Goal: Task Accomplishment & Management: Manage account settings

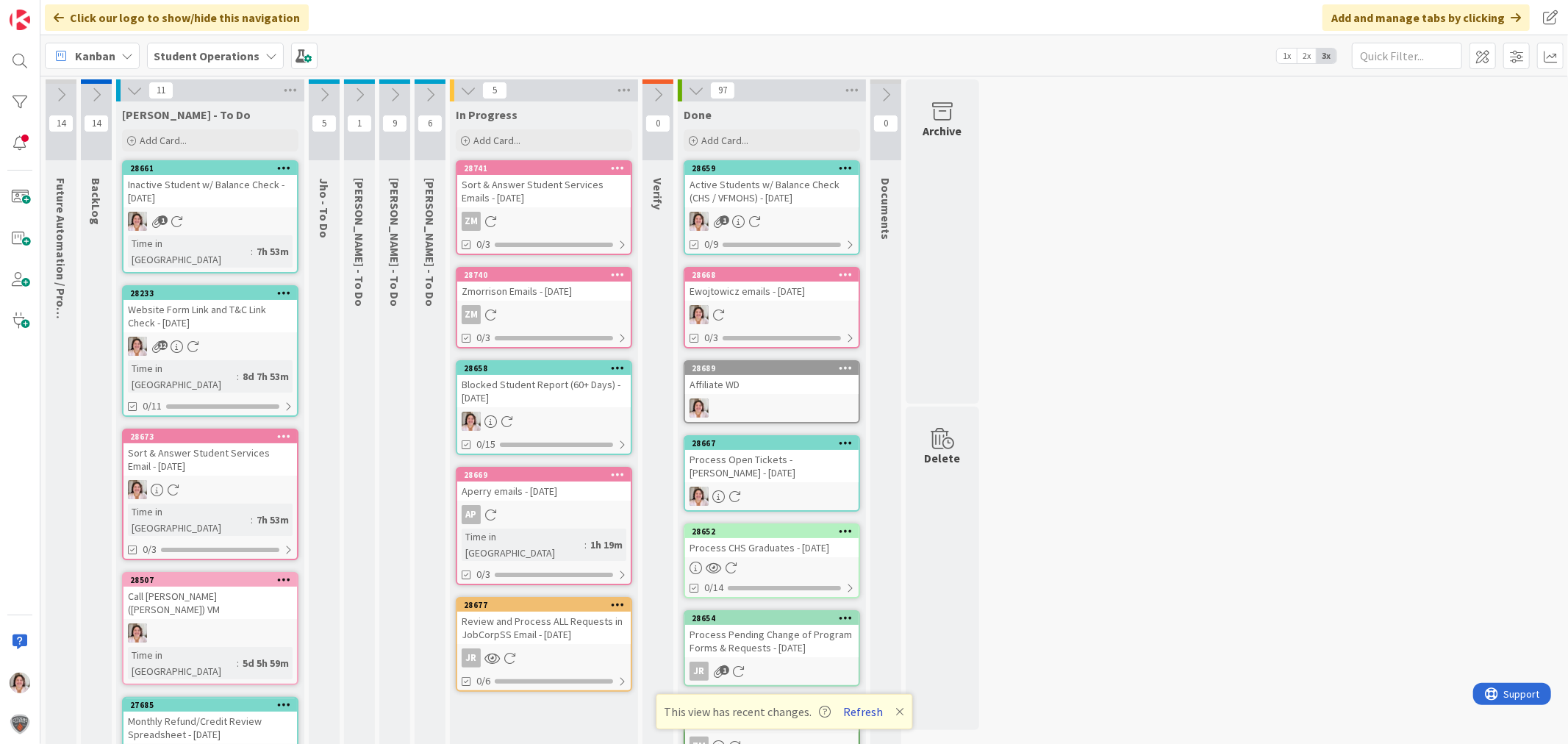
click at [876, 714] on button "Refresh" at bounding box center [863, 711] width 50 height 19
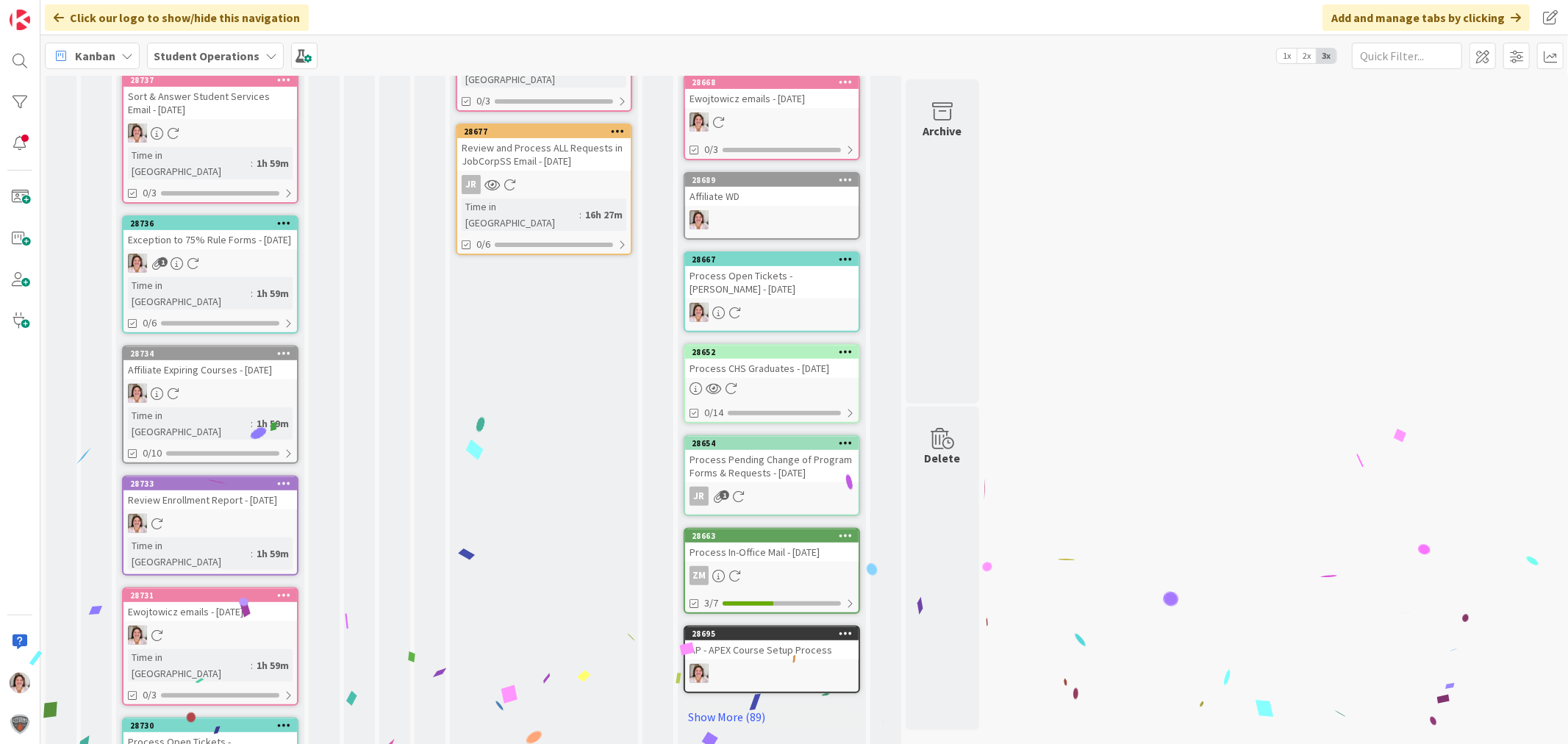
scroll to position [576, 0]
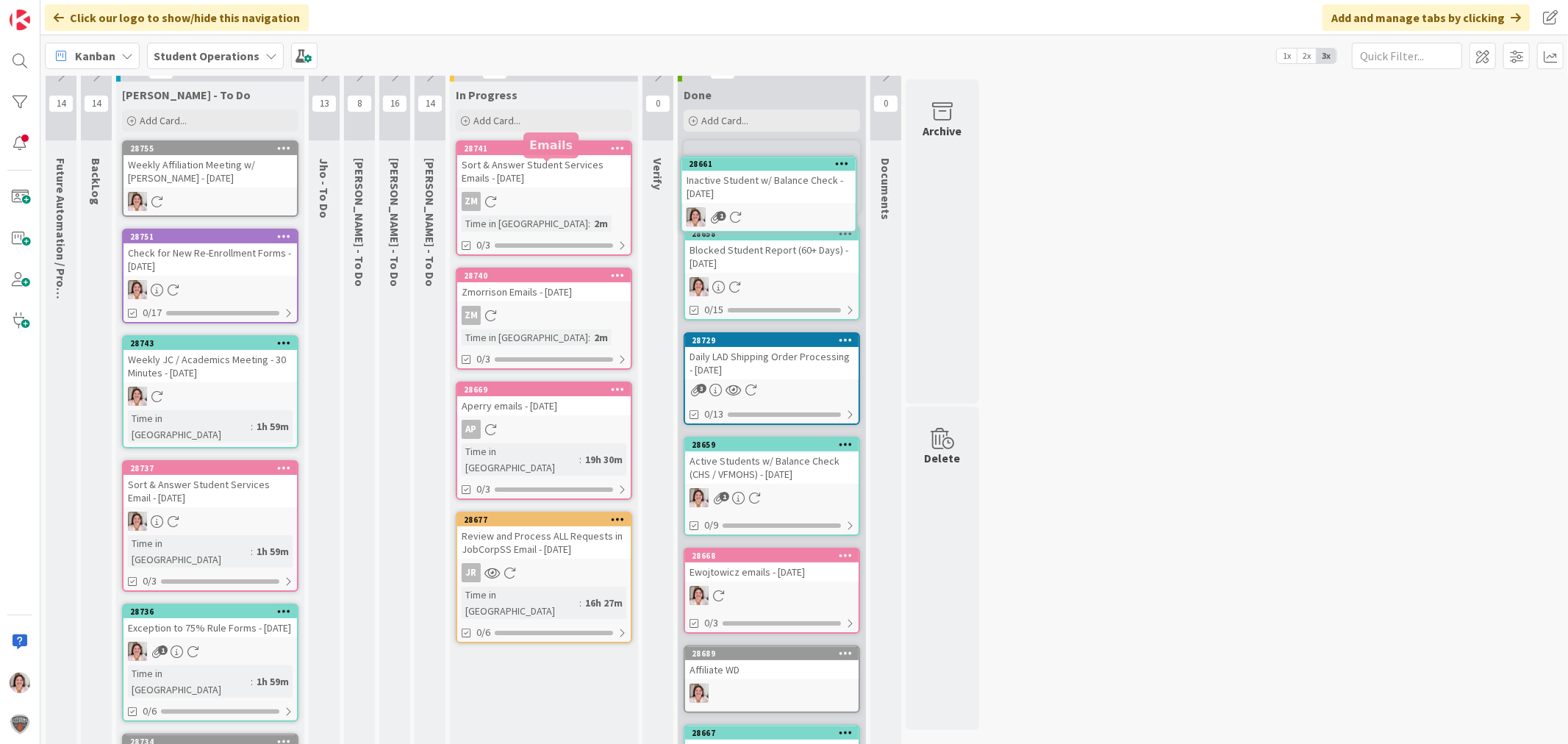
scroll to position [0, 0]
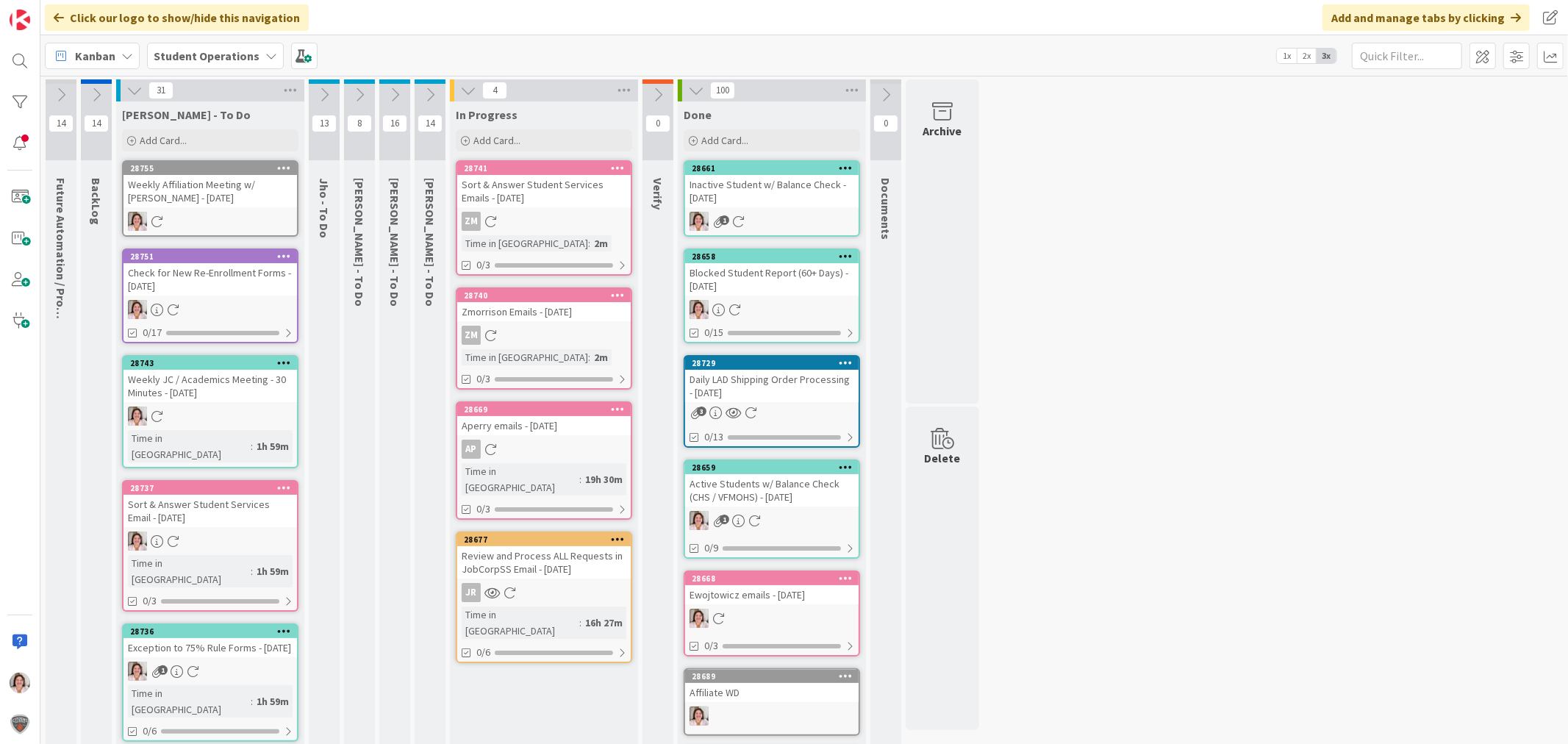
click at [289, 170] on icon at bounding box center [283, 167] width 14 height 10
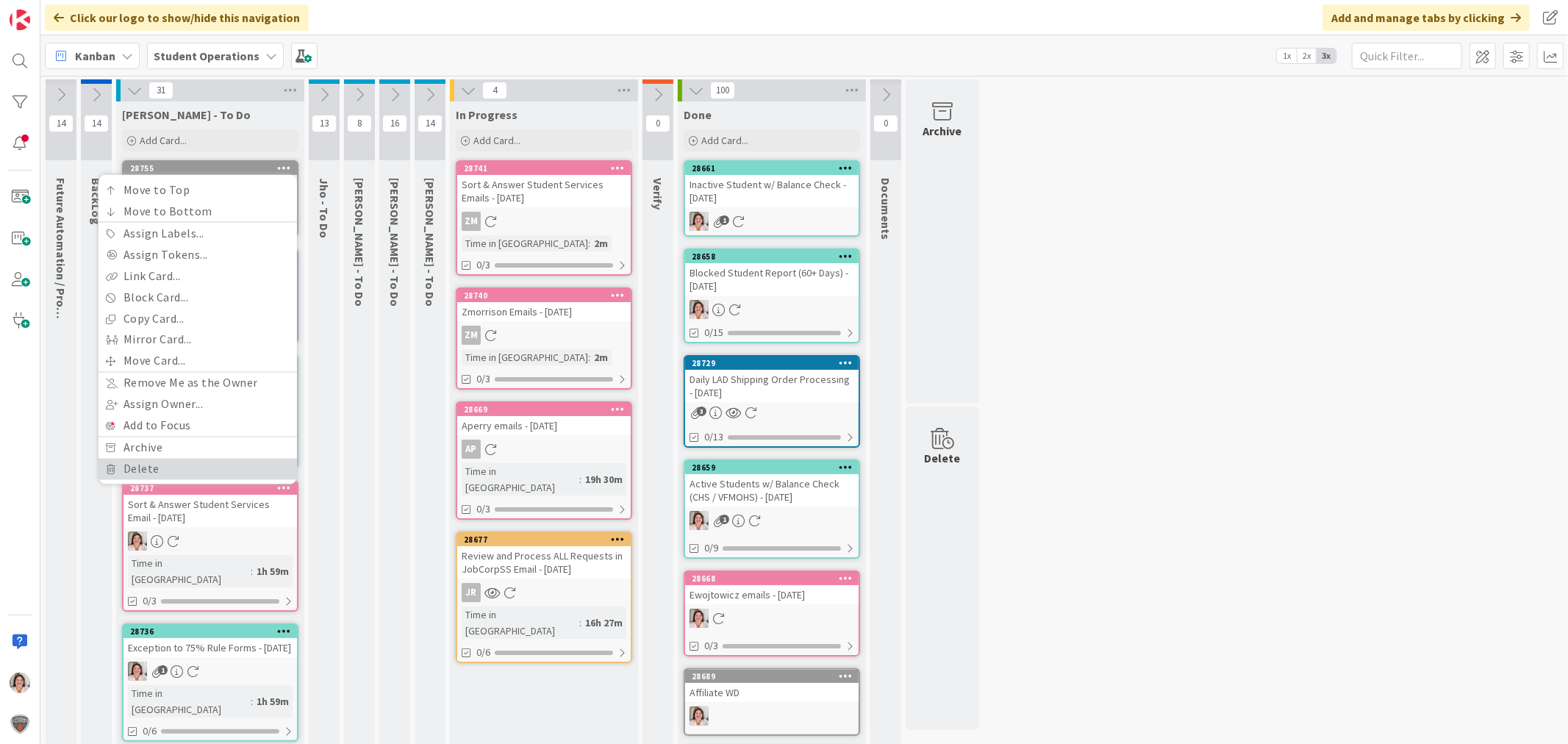
click at [173, 463] on link "Delete" at bounding box center [198, 469] width 199 height 21
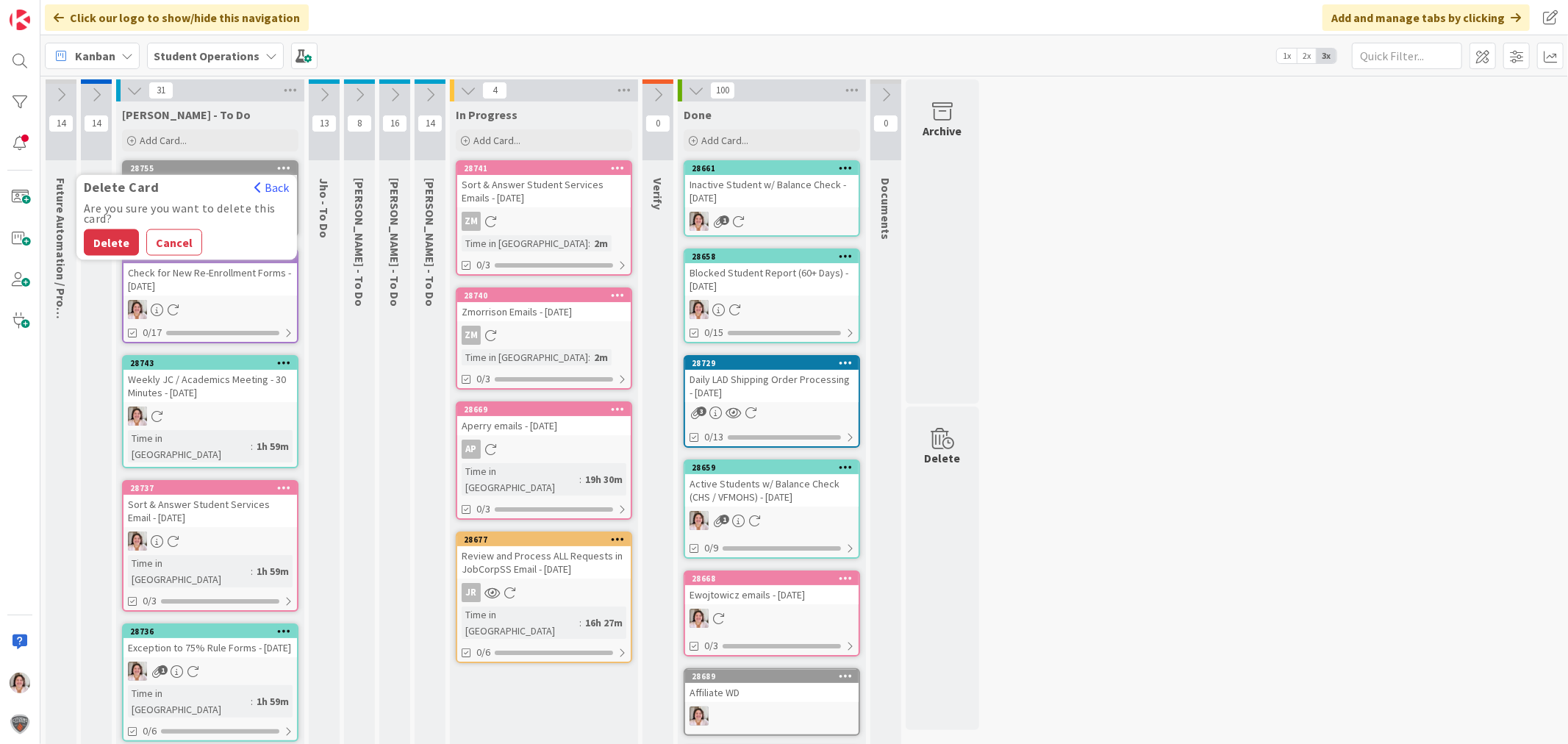
click at [108, 229] on div "Delete Cancel" at bounding box center [187, 242] width 206 height 26
click at [108, 236] on button "Delete" at bounding box center [111, 242] width 56 height 26
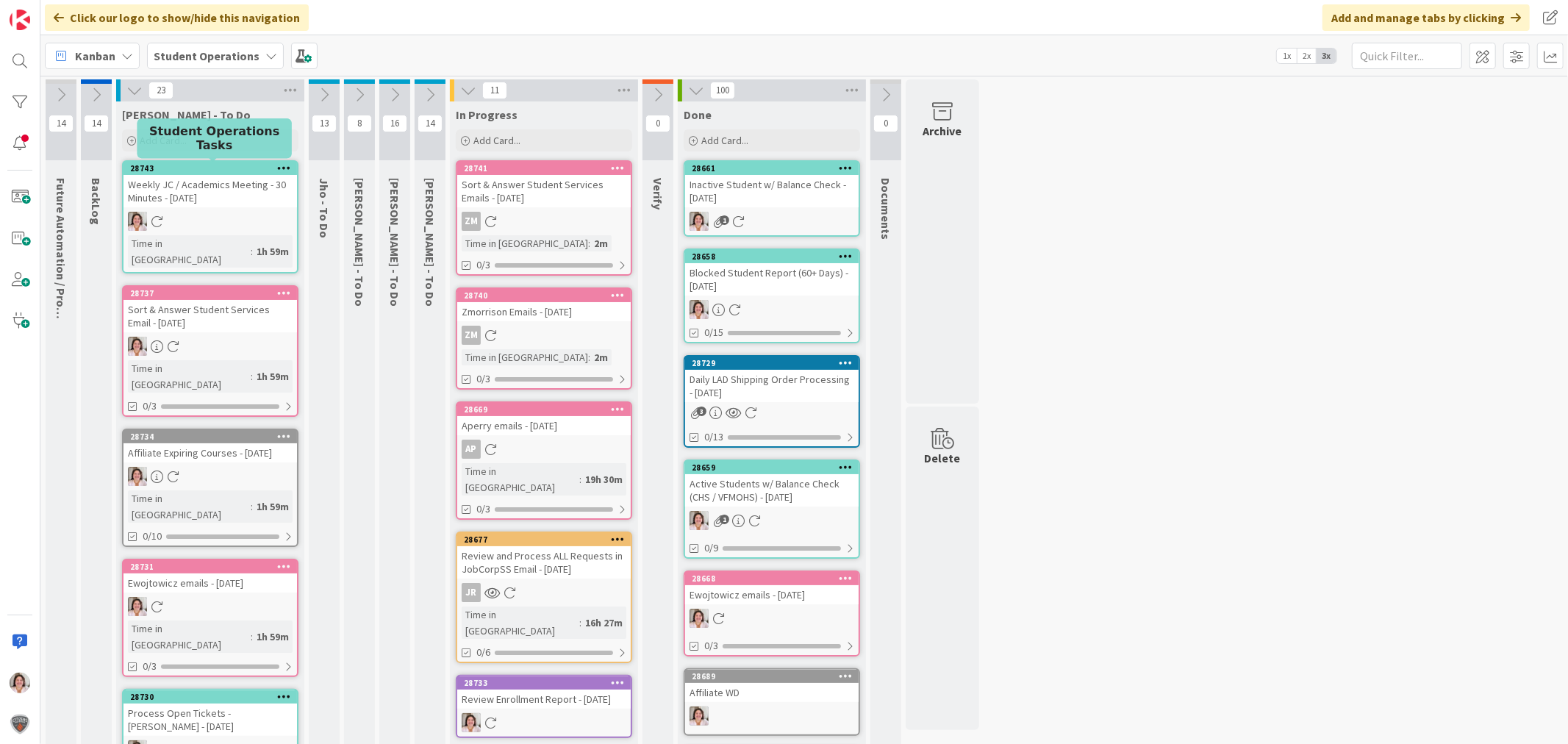
click at [216, 222] on div at bounding box center [210, 220] width 173 height 19
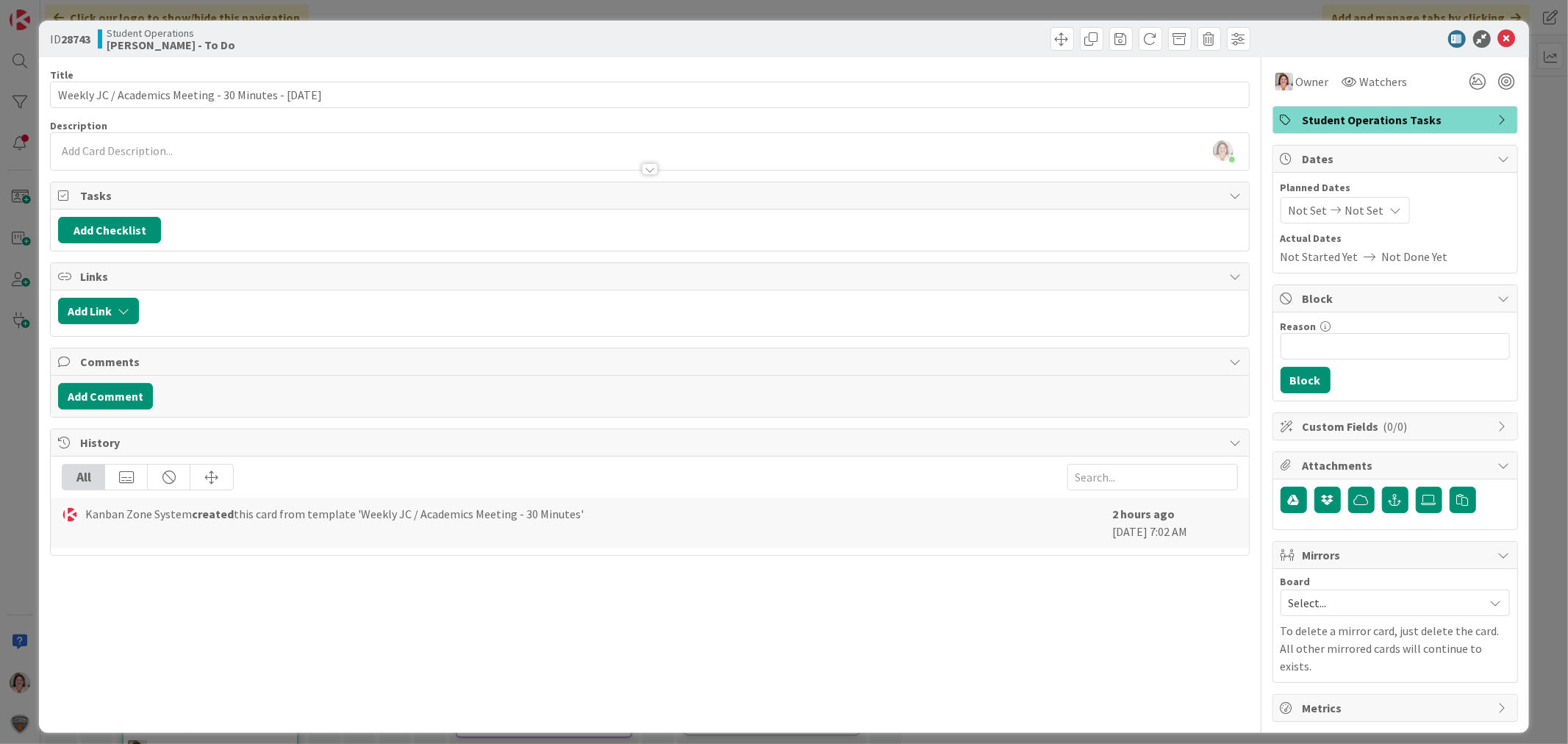
click at [1348, 124] on span "Student Operations Tasks" at bounding box center [1397, 119] width 189 height 17
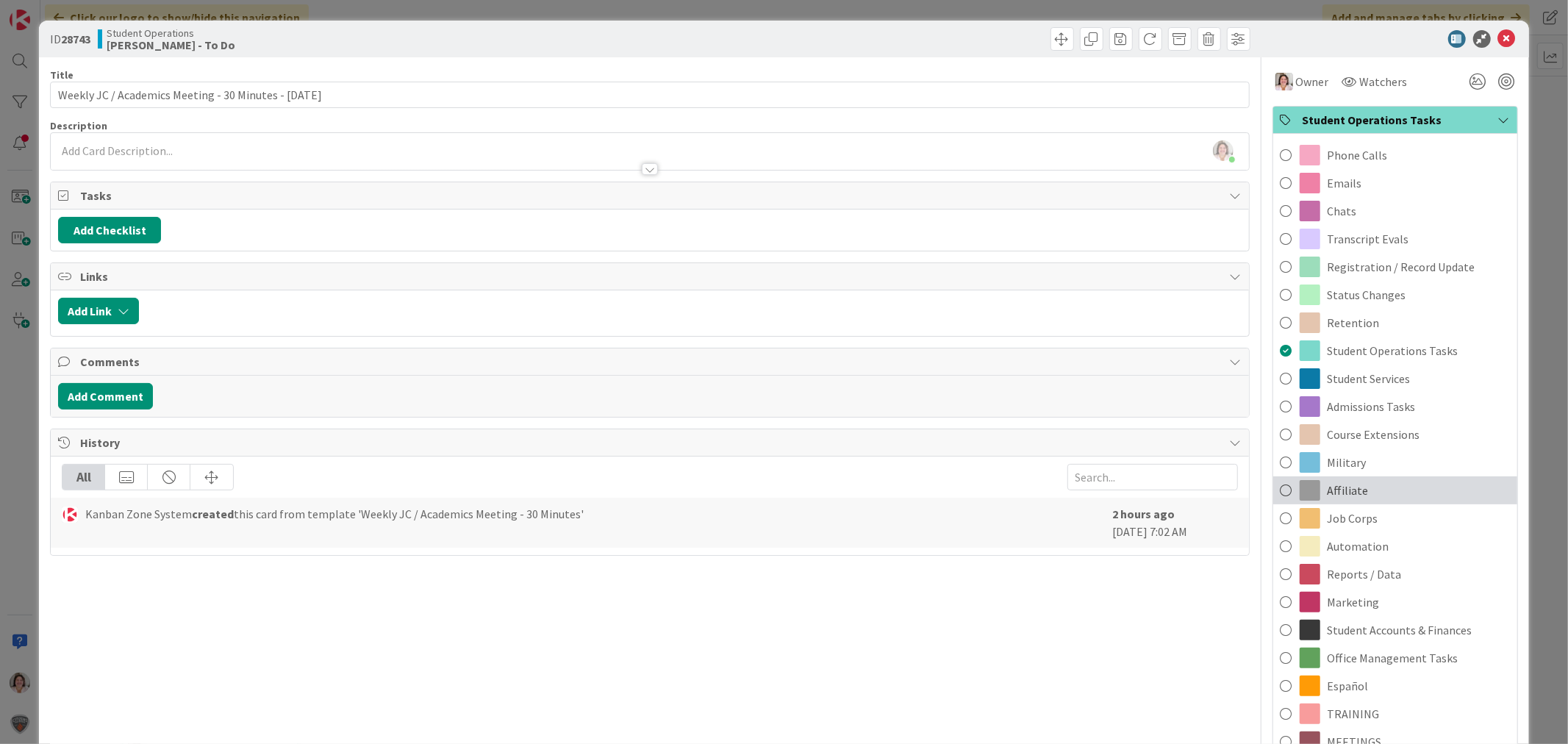
scroll to position [408, 0]
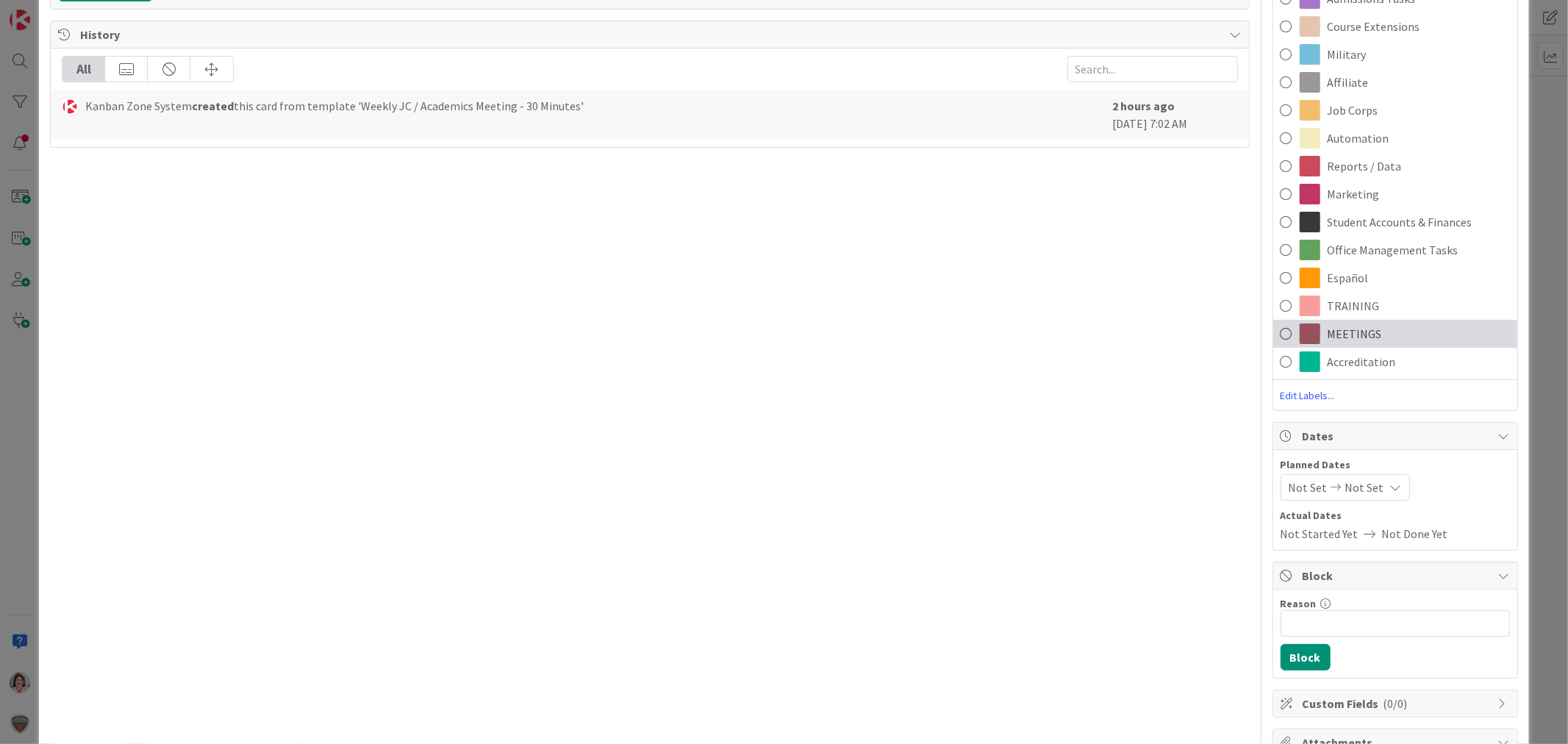
click at [1309, 332] on div "MEETINGS" at bounding box center [1396, 333] width 244 height 28
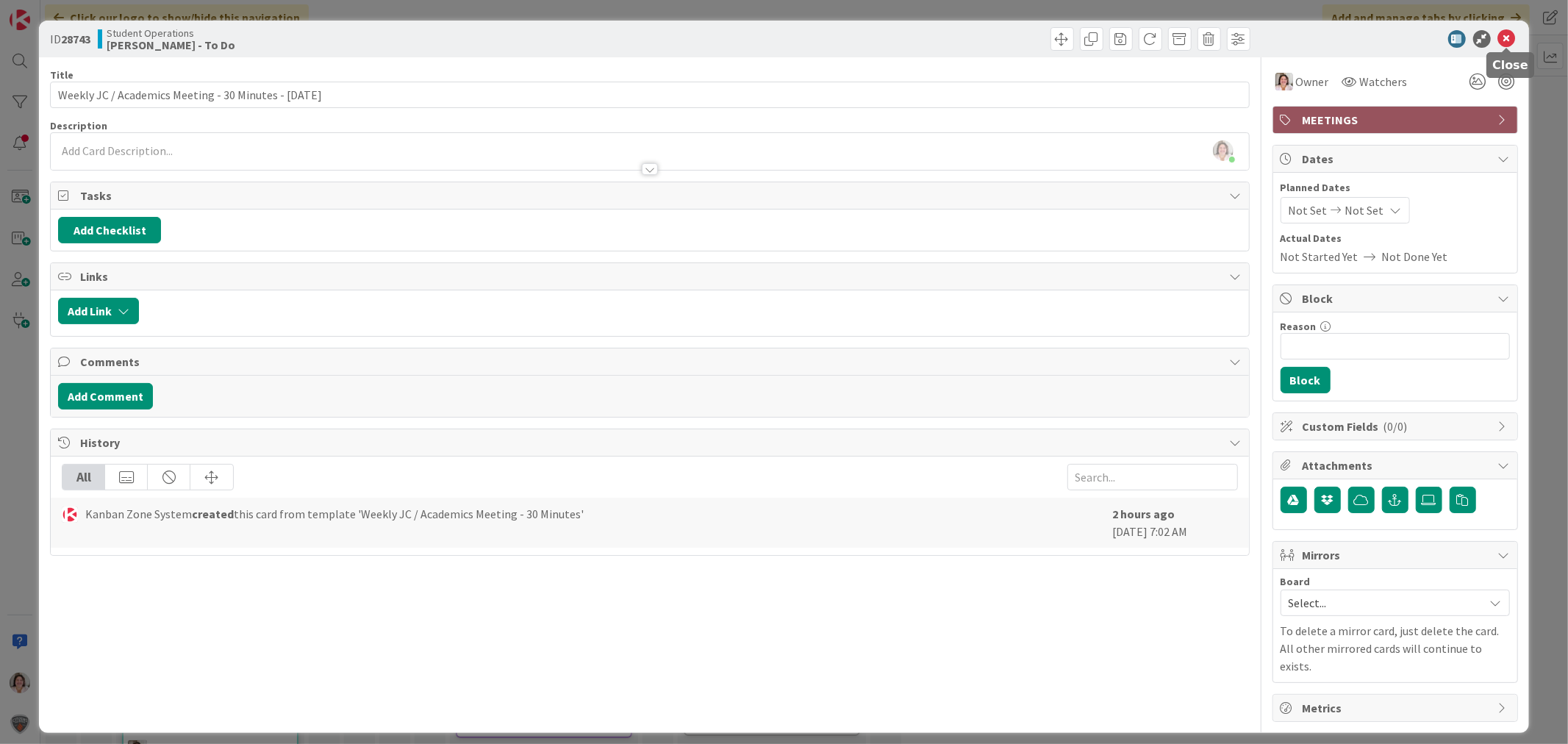
click at [1502, 35] on icon at bounding box center [1506, 38] width 17 height 17
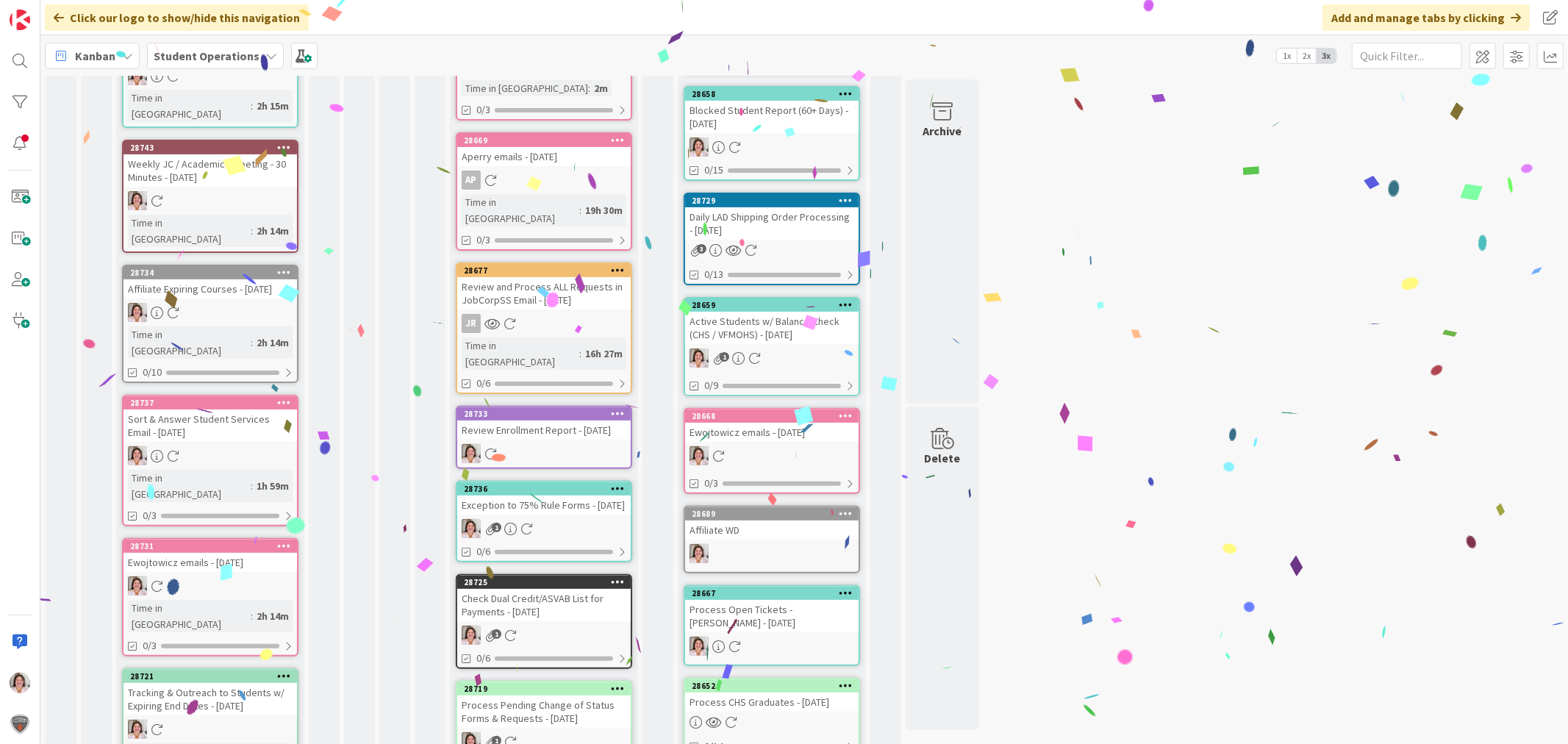
scroll to position [326, 0]
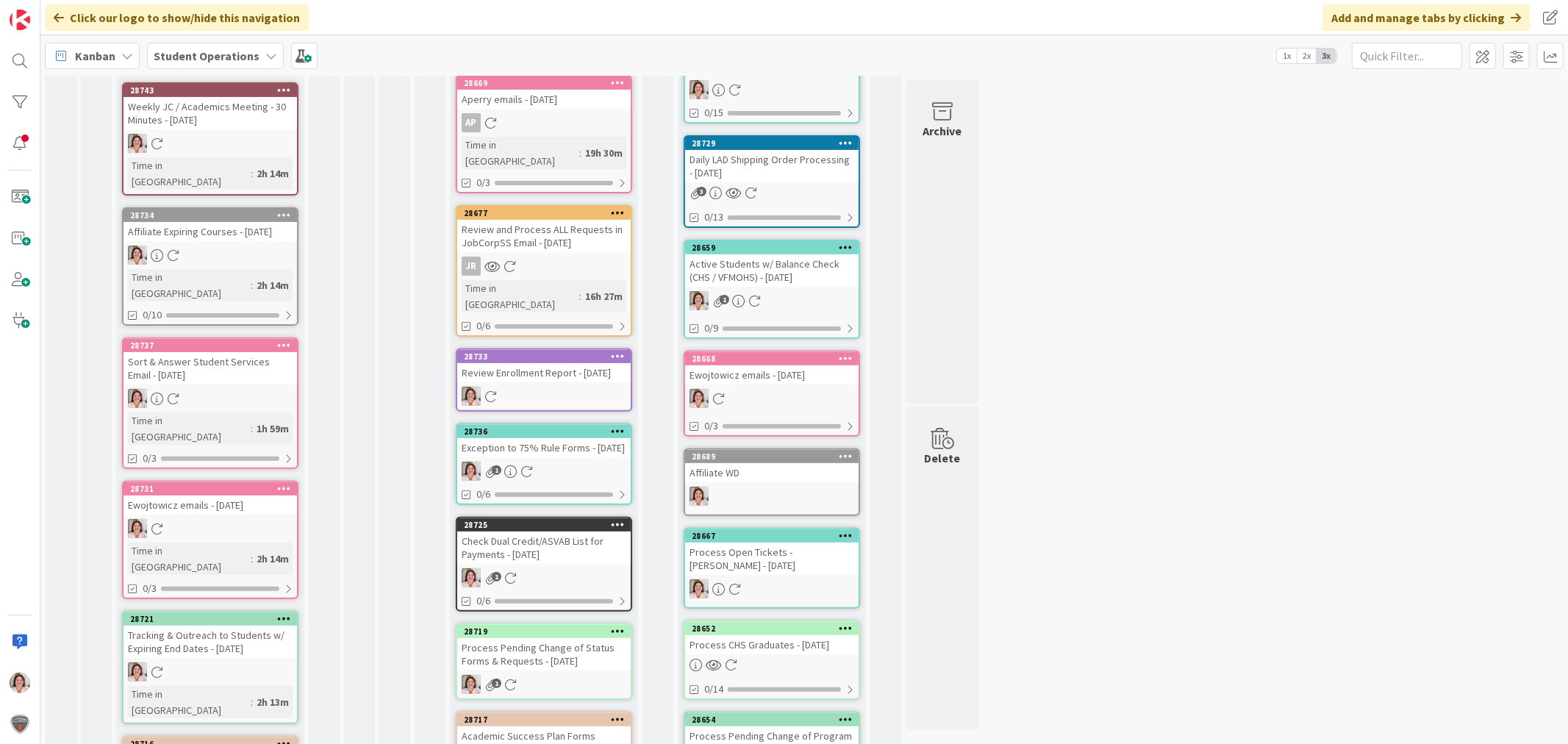
click at [511, 363] on div "Review Enrollment Report - [DATE]" at bounding box center [544, 372] width 173 height 19
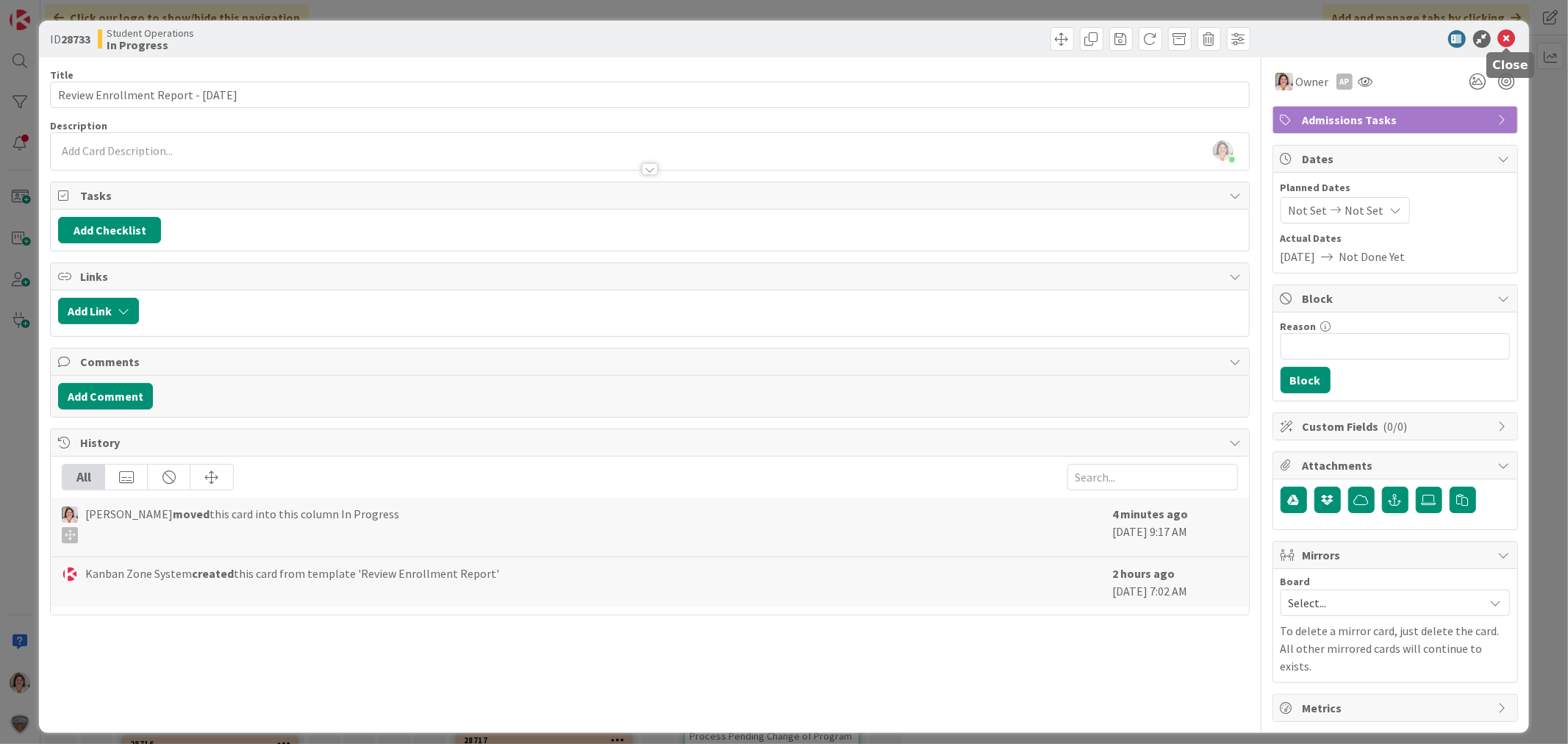
click at [1503, 35] on icon at bounding box center [1506, 38] width 17 height 17
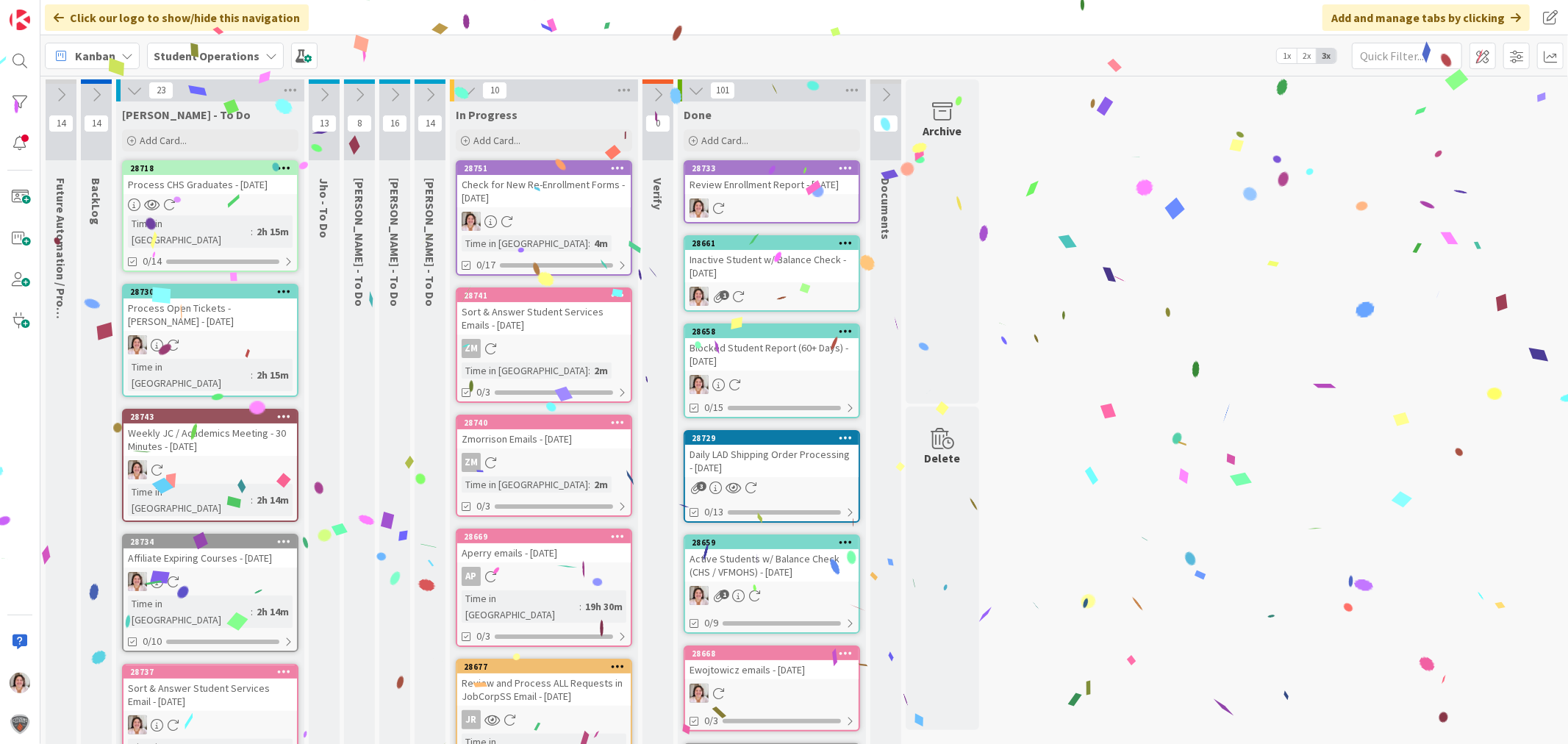
click at [569, 204] on div "Check for New Re-Enrollment Forms - [DATE]" at bounding box center [544, 191] width 173 height 33
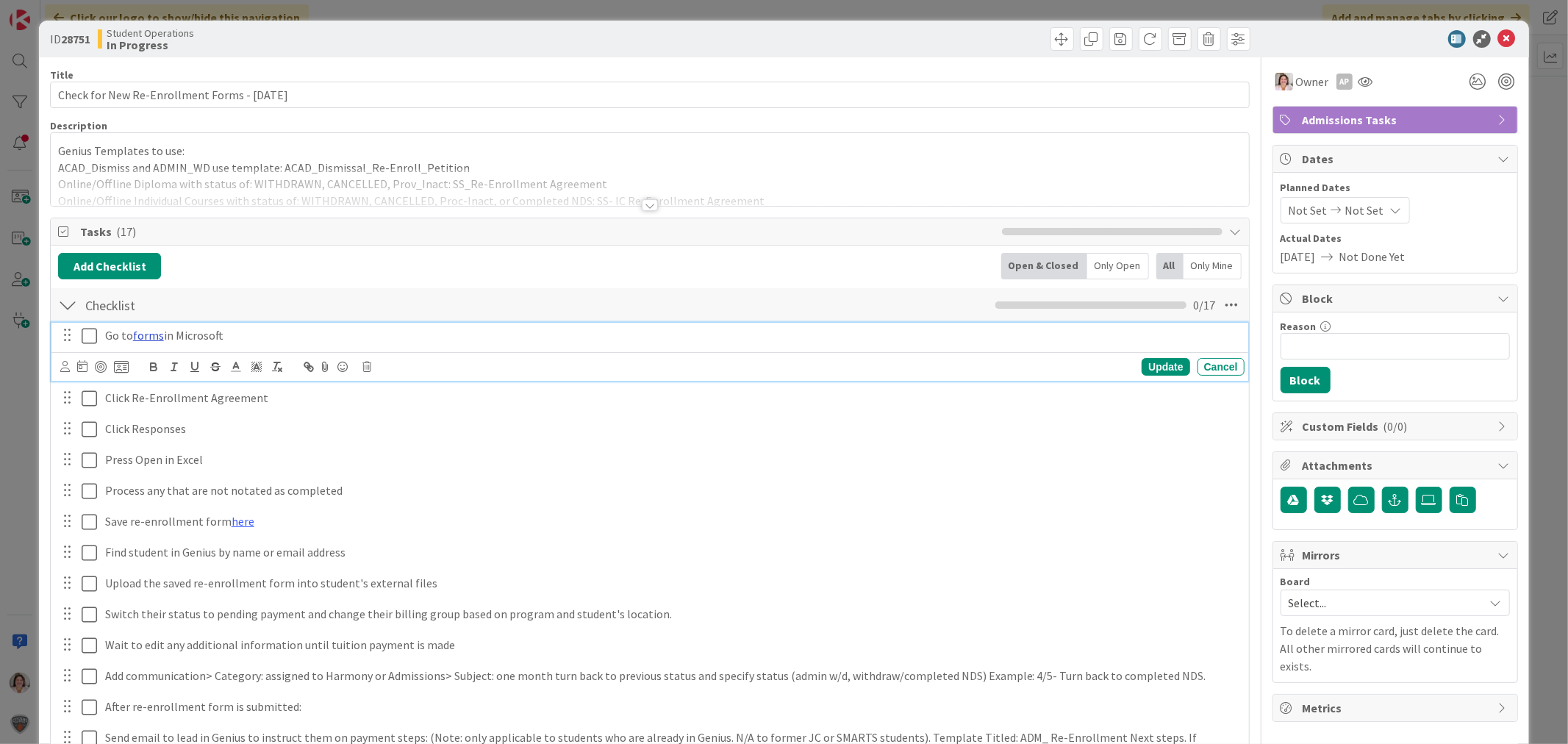
click at [143, 335] on link "forms" at bounding box center [149, 335] width 31 height 15
click at [152, 352] on div "https://forms.office.com/Pages/DesignPageV2.aspx?analysis=true&tab=0&prevsubpag…" at bounding box center [124, 363] width 245 height 28
click at [154, 364] on link "https://forms.office.com/Pages/DesignPageV2.aspx?analysis=true&tab=0&prevsubpag…" at bounding box center [109, 363] width 101 height 19
click at [1498, 37] on icon at bounding box center [1506, 38] width 17 height 17
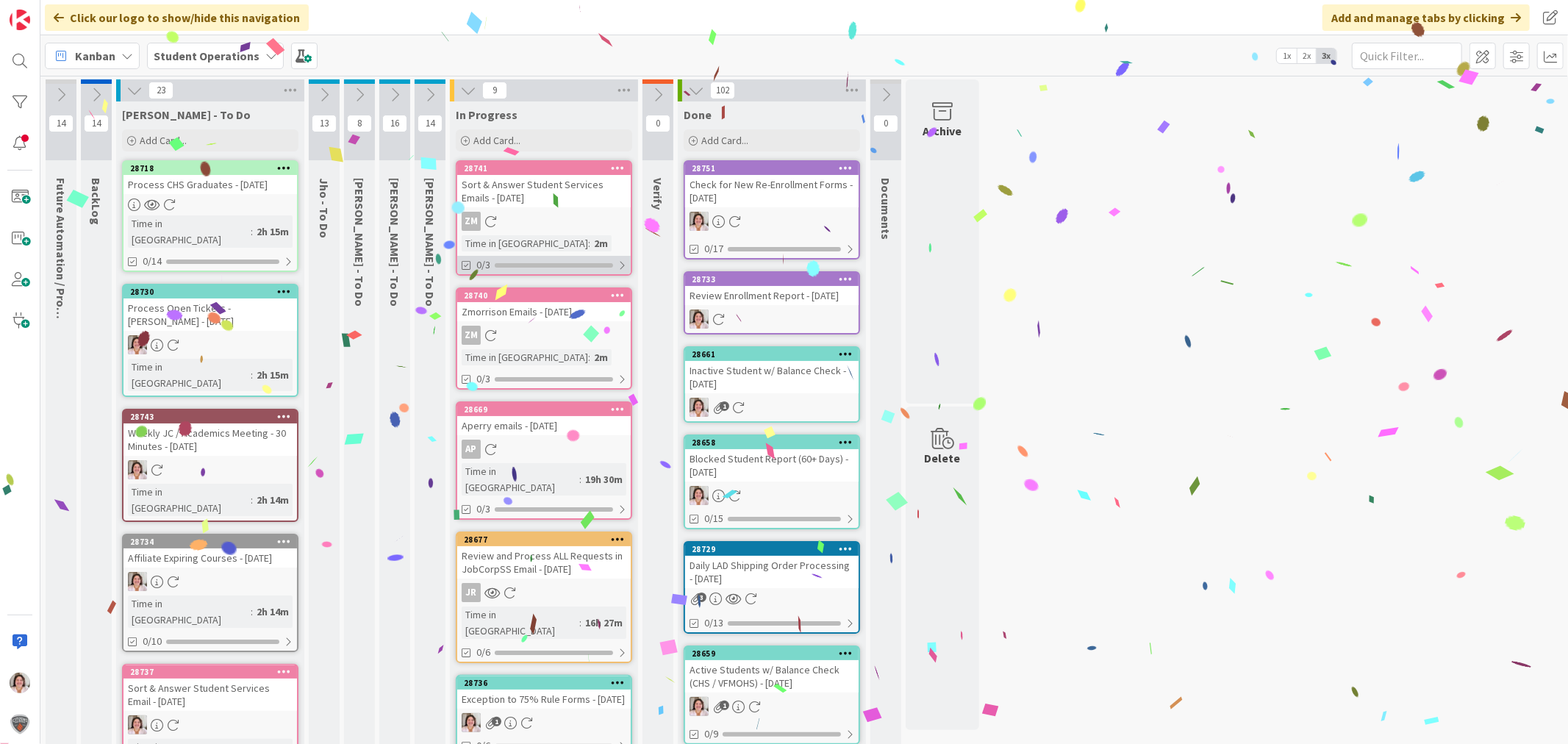
scroll to position [163, 0]
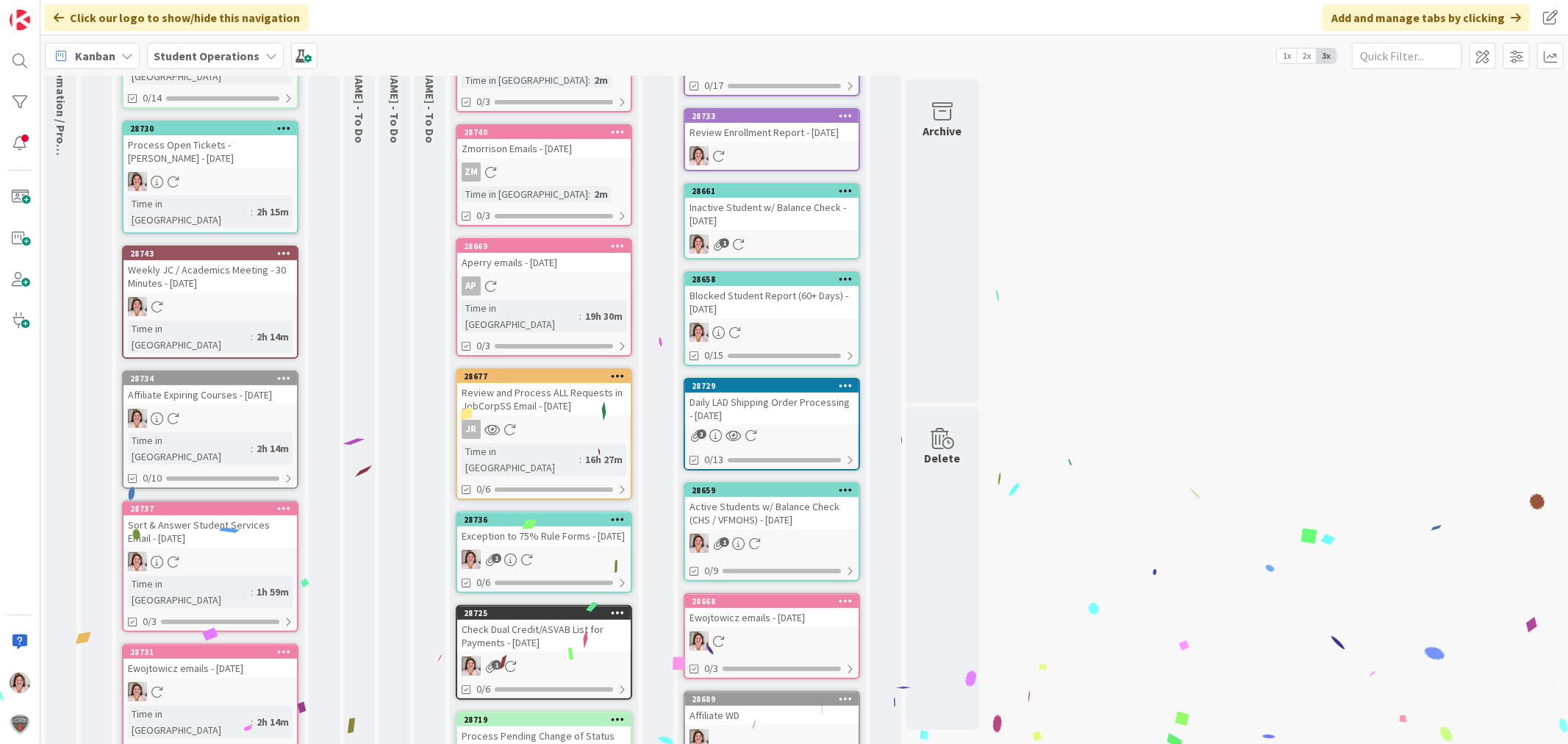
click at [538, 550] on div "1" at bounding box center [544, 559] width 173 height 19
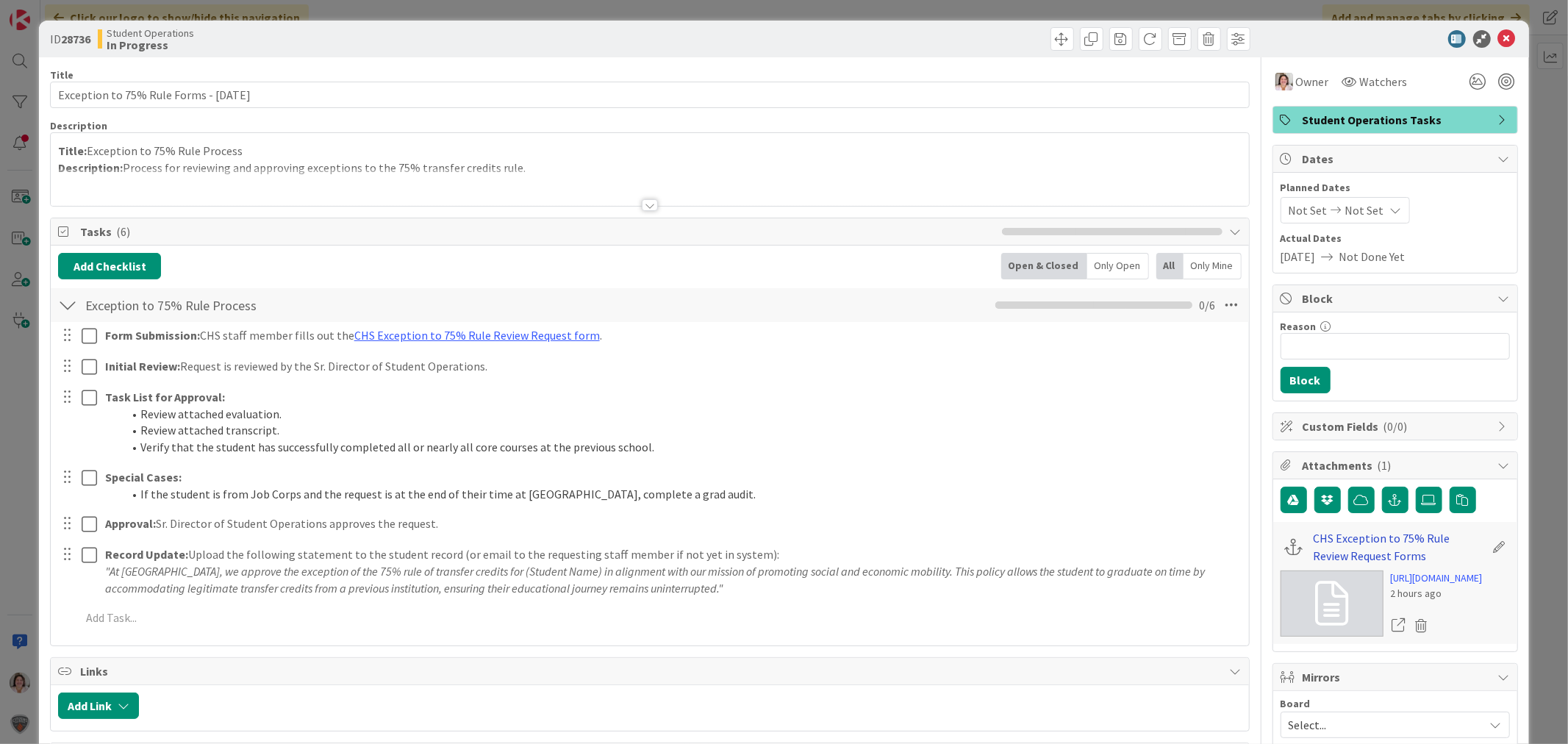
click at [1356, 540] on link "CHS Exception to 75% Rule Review Request Forms" at bounding box center [1399, 546] width 171 height 36
click at [1498, 36] on icon at bounding box center [1506, 38] width 17 height 17
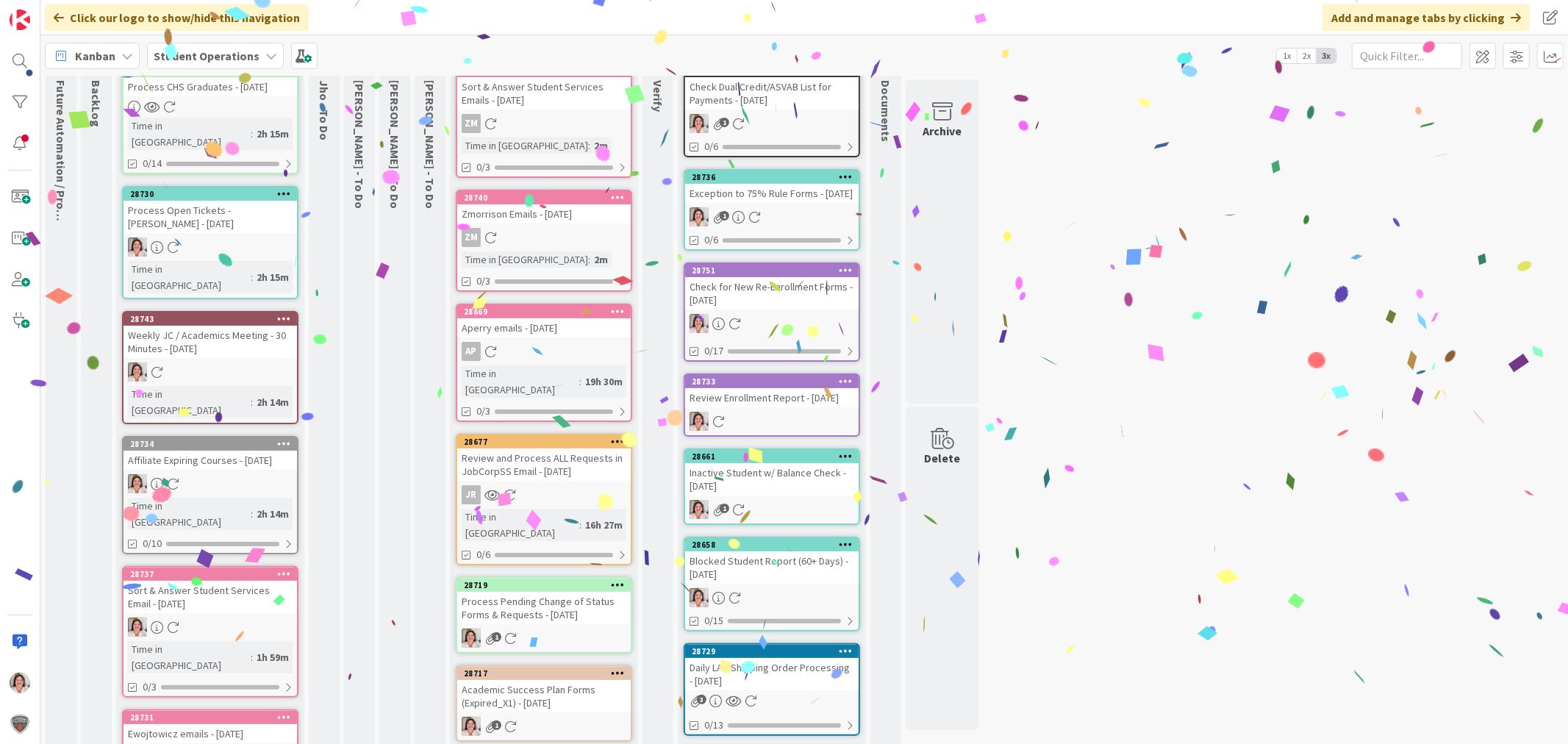
scroll to position [163, 0]
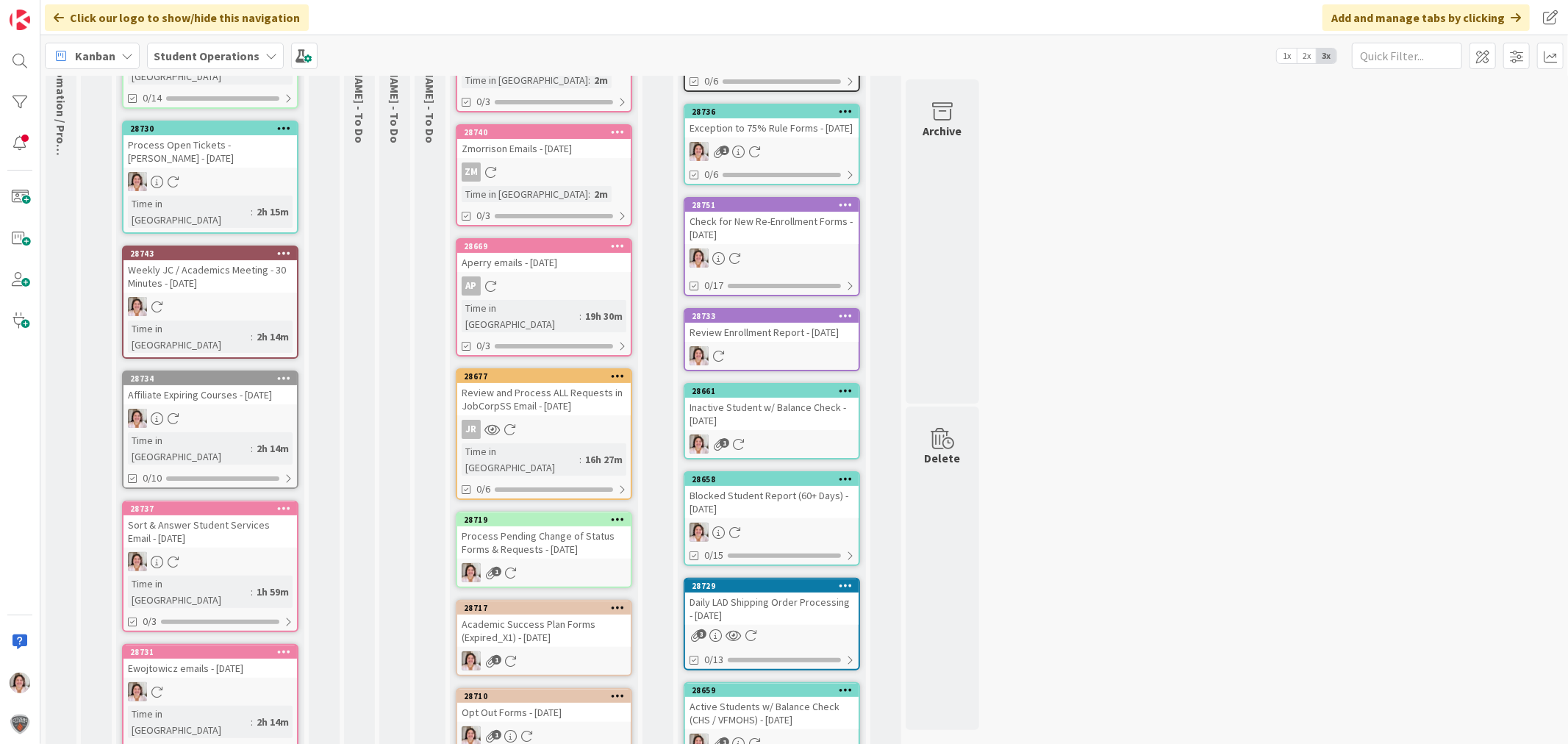
click at [555, 702] on div "Opt Out Forms - [DATE]" at bounding box center [544, 711] width 173 height 19
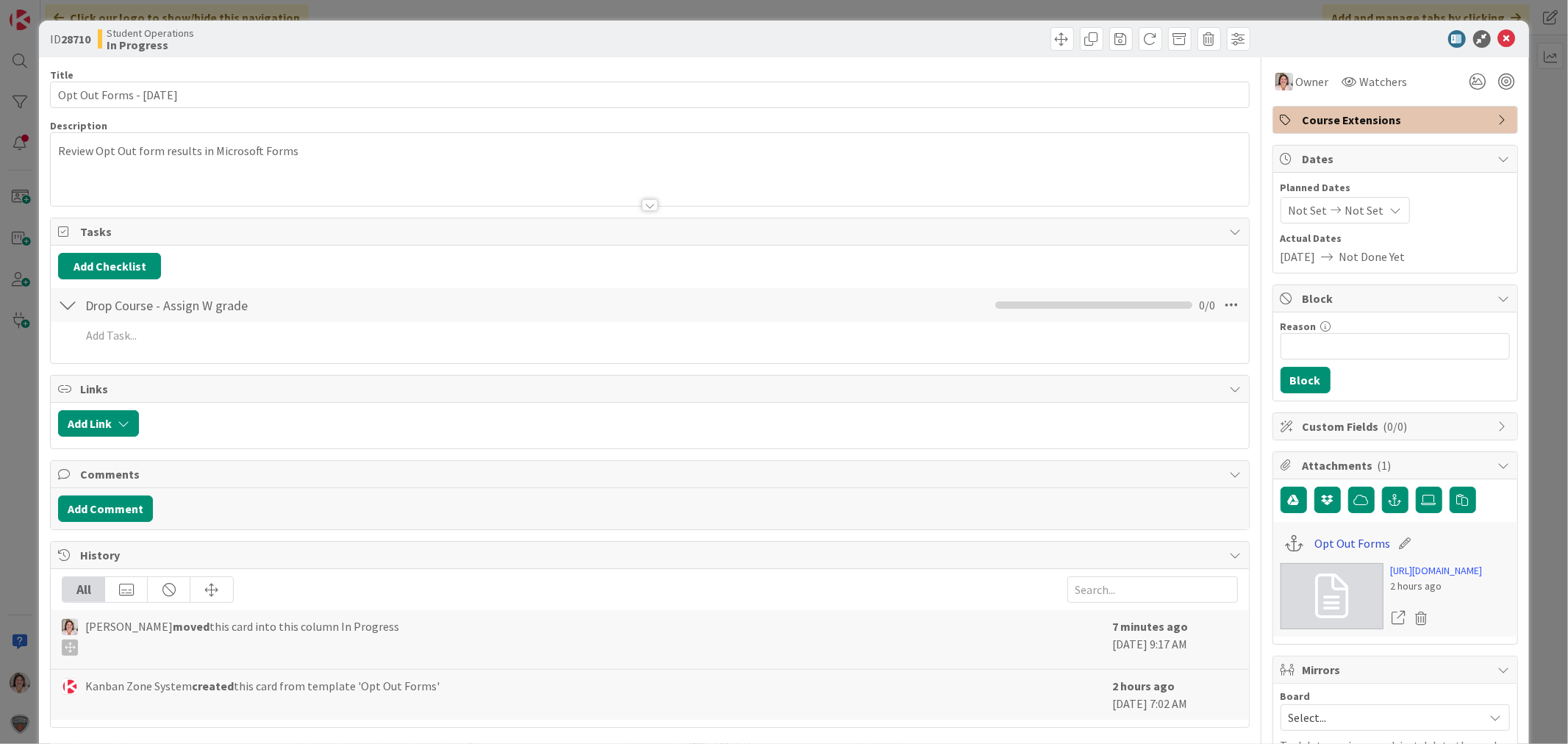
click at [1341, 541] on link "Opt Out Forms" at bounding box center [1352, 543] width 76 height 17
click at [1498, 41] on icon at bounding box center [1506, 38] width 17 height 17
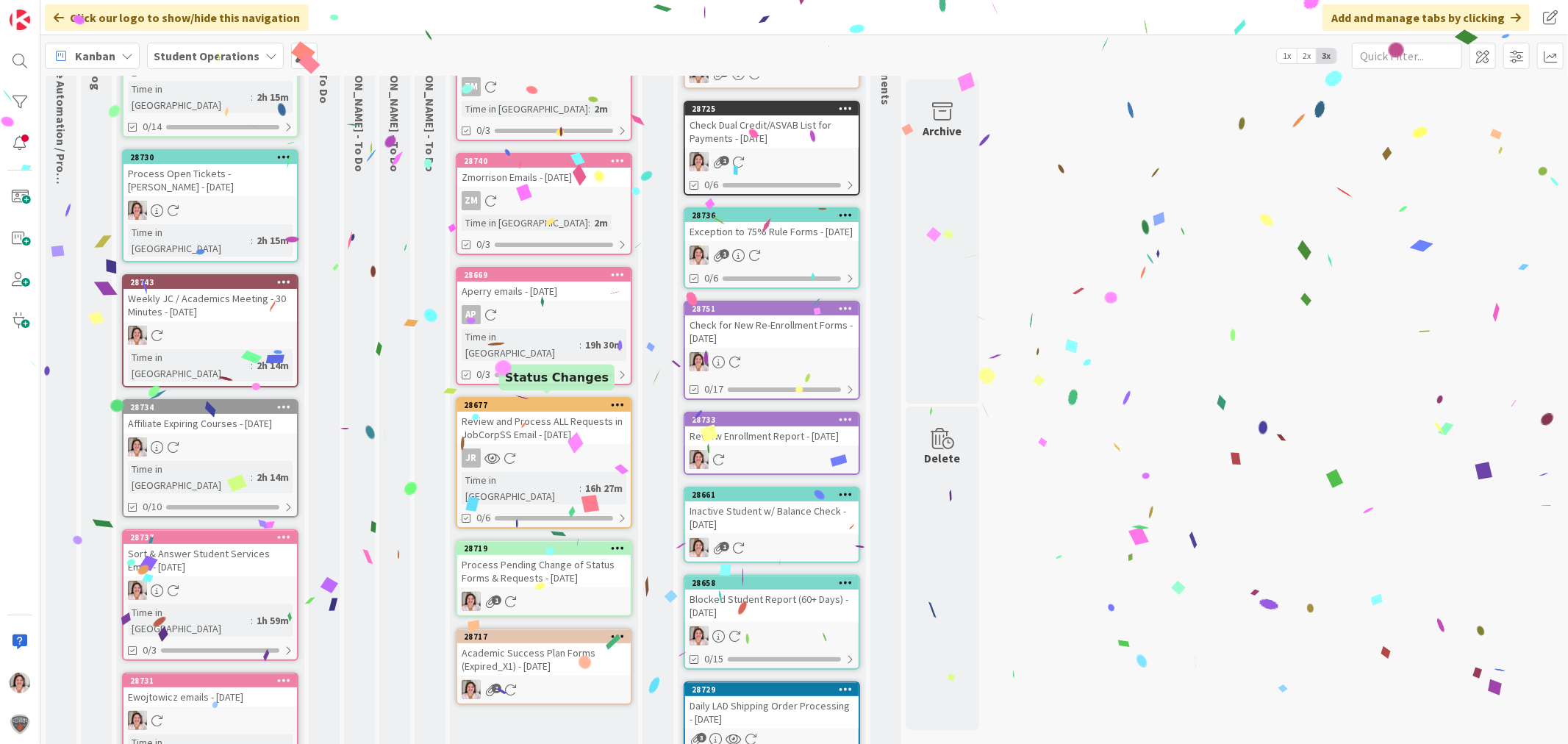
scroll to position [245, 0]
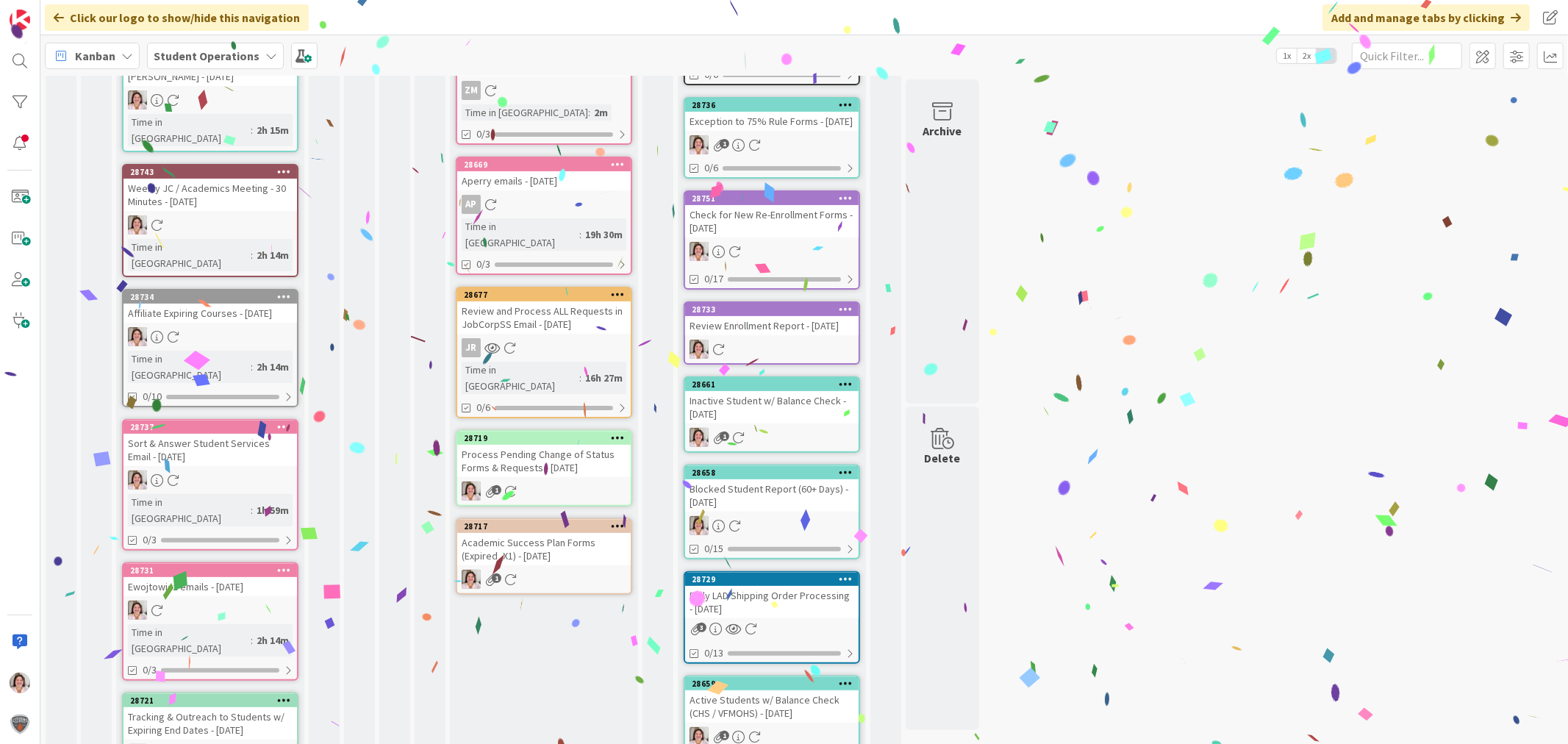
click at [548, 533] on div "Academic Success Plan Forms (Expired_X1) - [DATE]" at bounding box center [544, 549] width 173 height 33
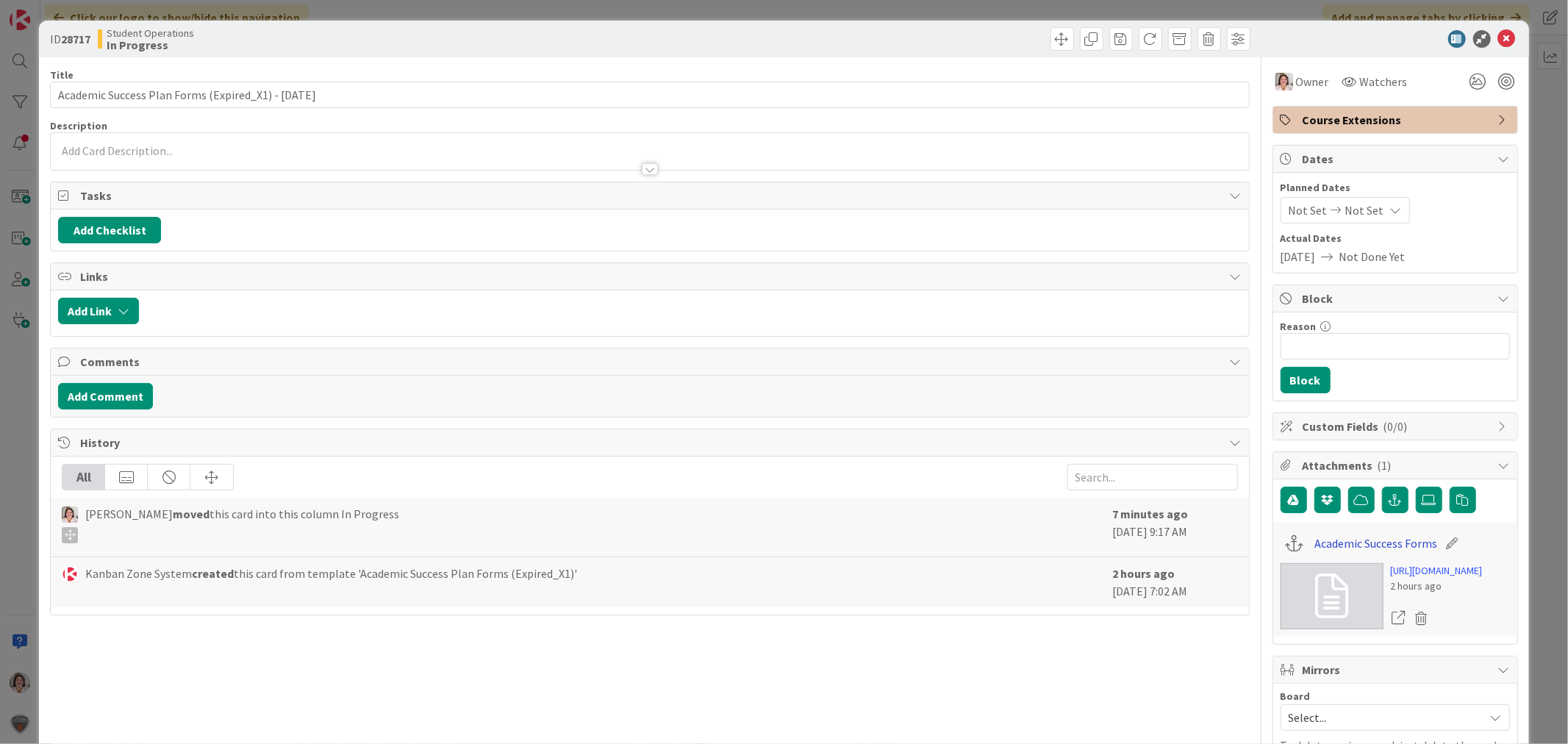
click at [1358, 545] on link "Academic Success Forms" at bounding box center [1376, 543] width 123 height 17
click at [1498, 34] on icon at bounding box center [1506, 38] width 17 height 17
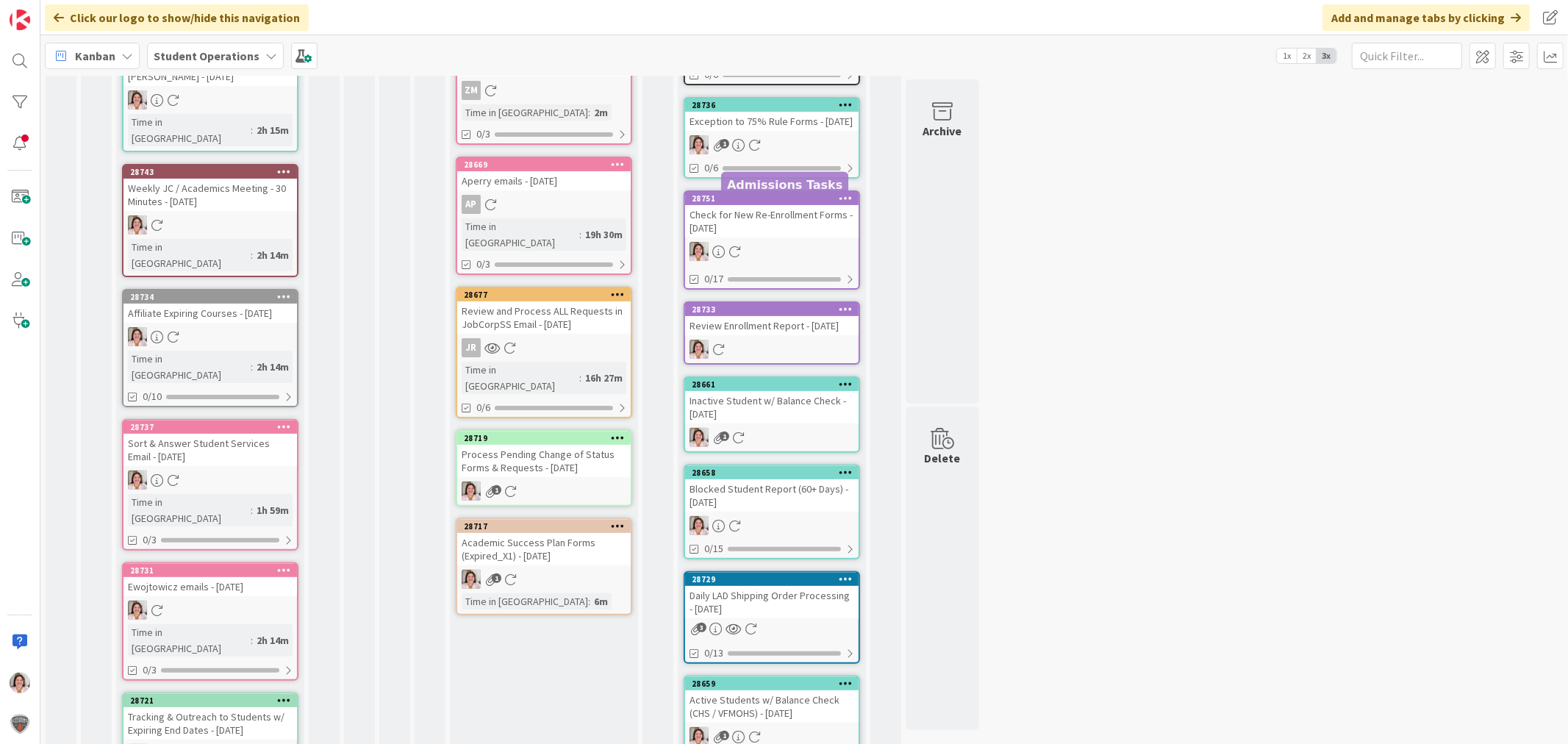
drag, startPoint x: 532, startPoint y: 474, endPoint x: 786, endPoint y: 147, distance: 414.1
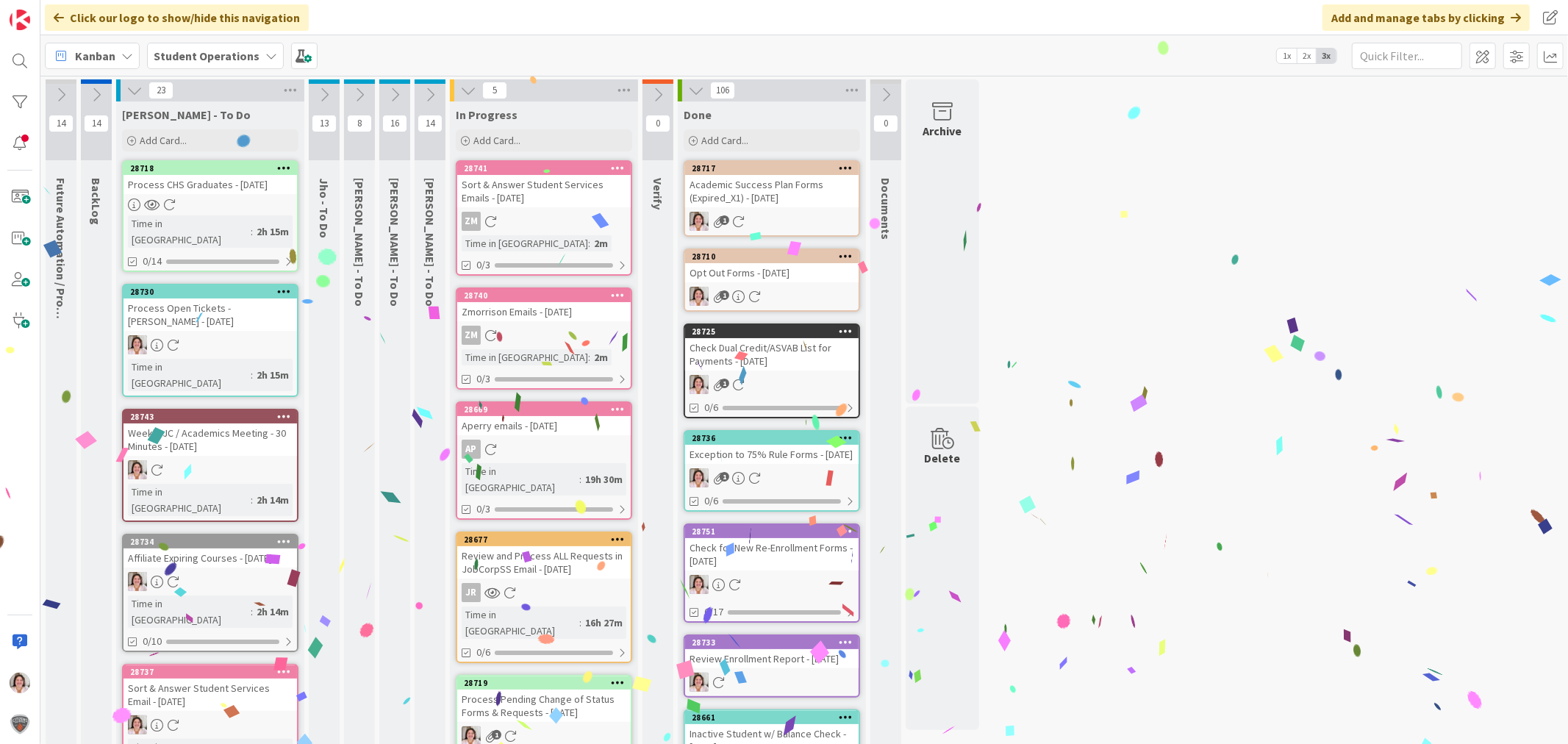
click at [546, 689] on div "Process Pending Change of Status Forms & Requests - [DATE]" at bounding box center [544, 706] width 173 height 33
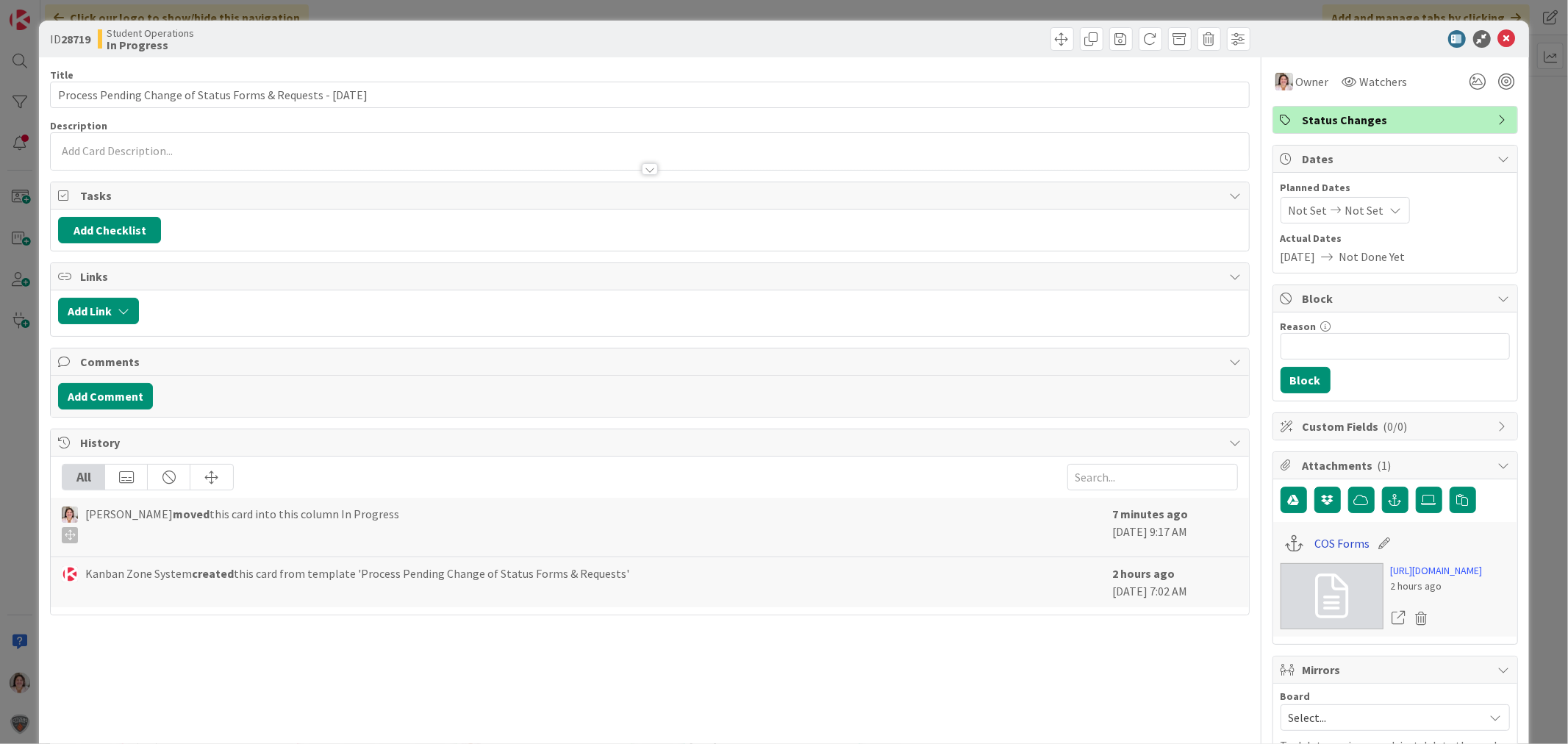
click at [1338, 542] on link "COS Forms" at bounding box center [1342, 543] width 56 height 17
click at [1498, 37] on icon at bounding box center [1506, 38] width 17 height 17
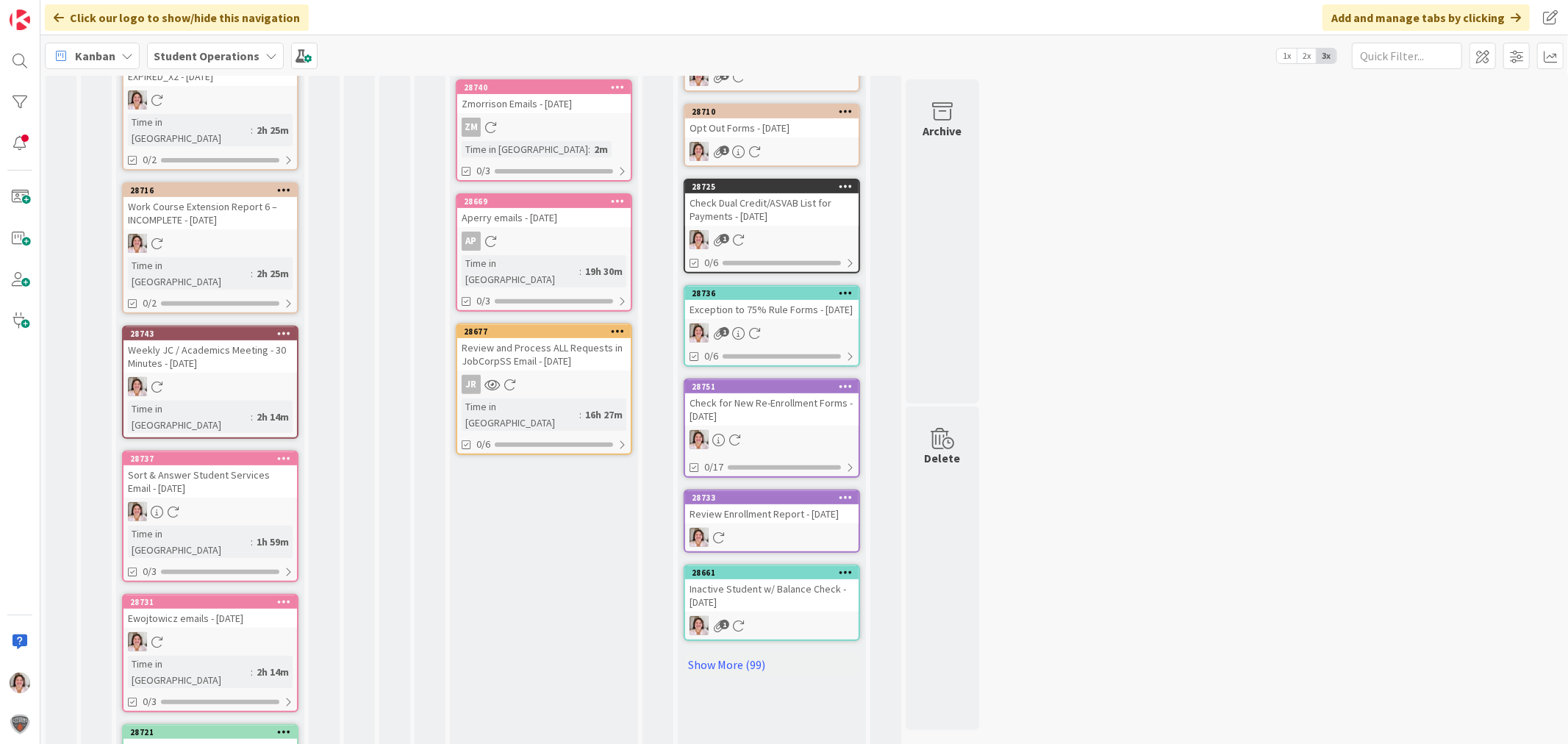
scroll to position [431, 0]
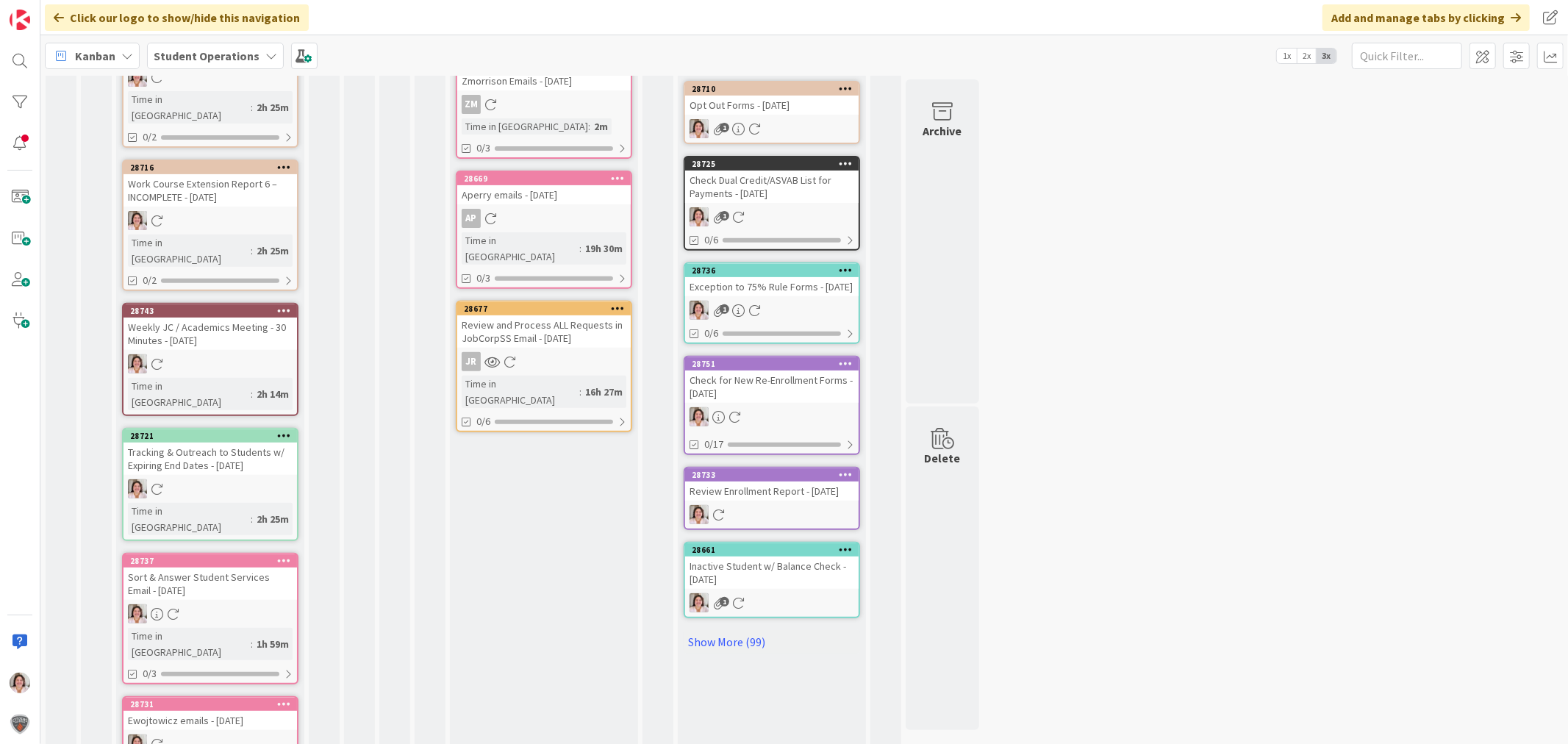
click at [231, 354] on div at bounding box center [210, 363] width 173 height 19
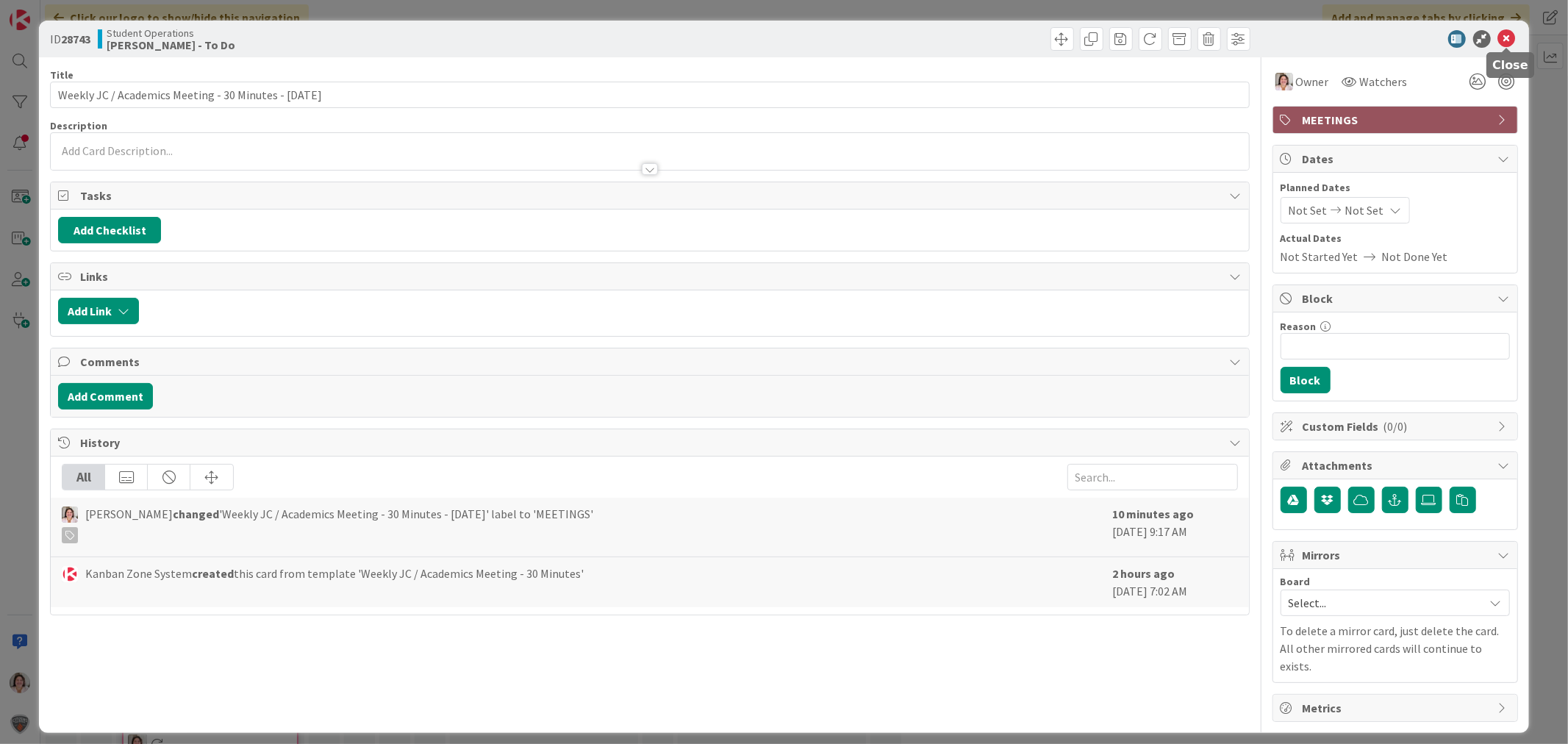
click at [1506, 31] on icon at bounding box center [1506, 38] width 17 height 17
